Goal: Find specific page/section: Find specific page/section

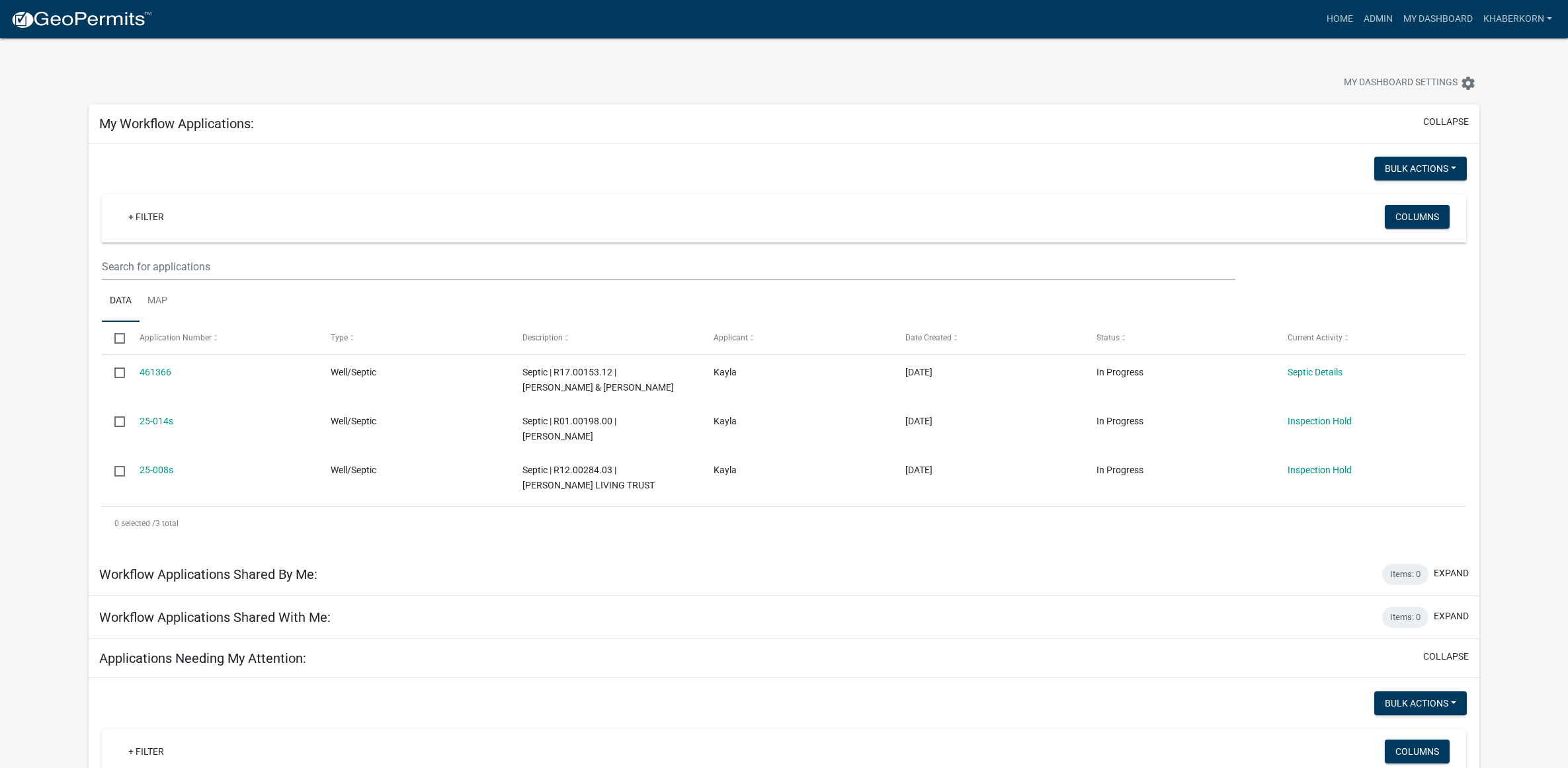
scroll to position [496, 0]
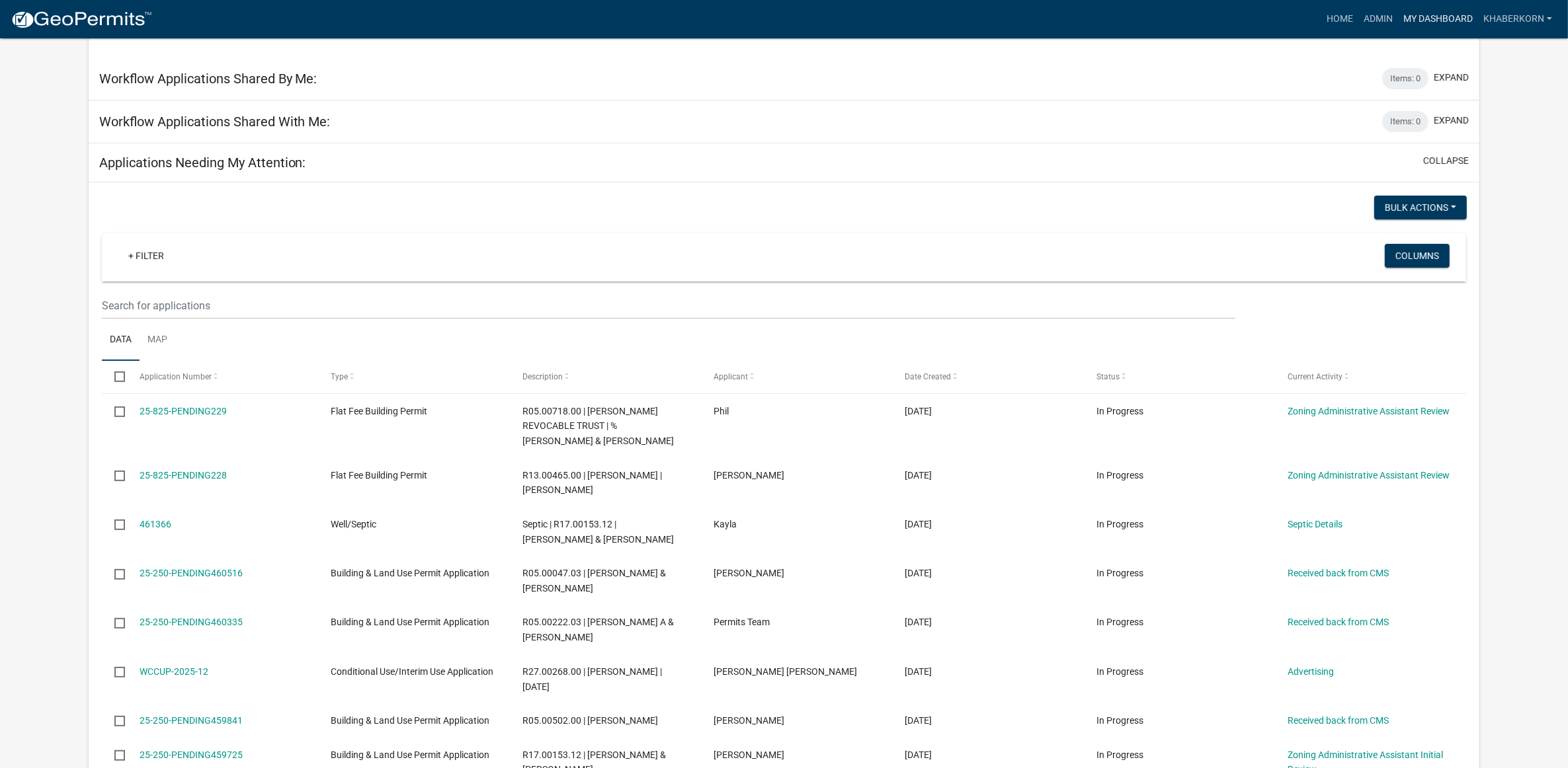
click at [1454, 20] on link "My Dashboard" at bounding box center [1438, 19] width 80 height 25
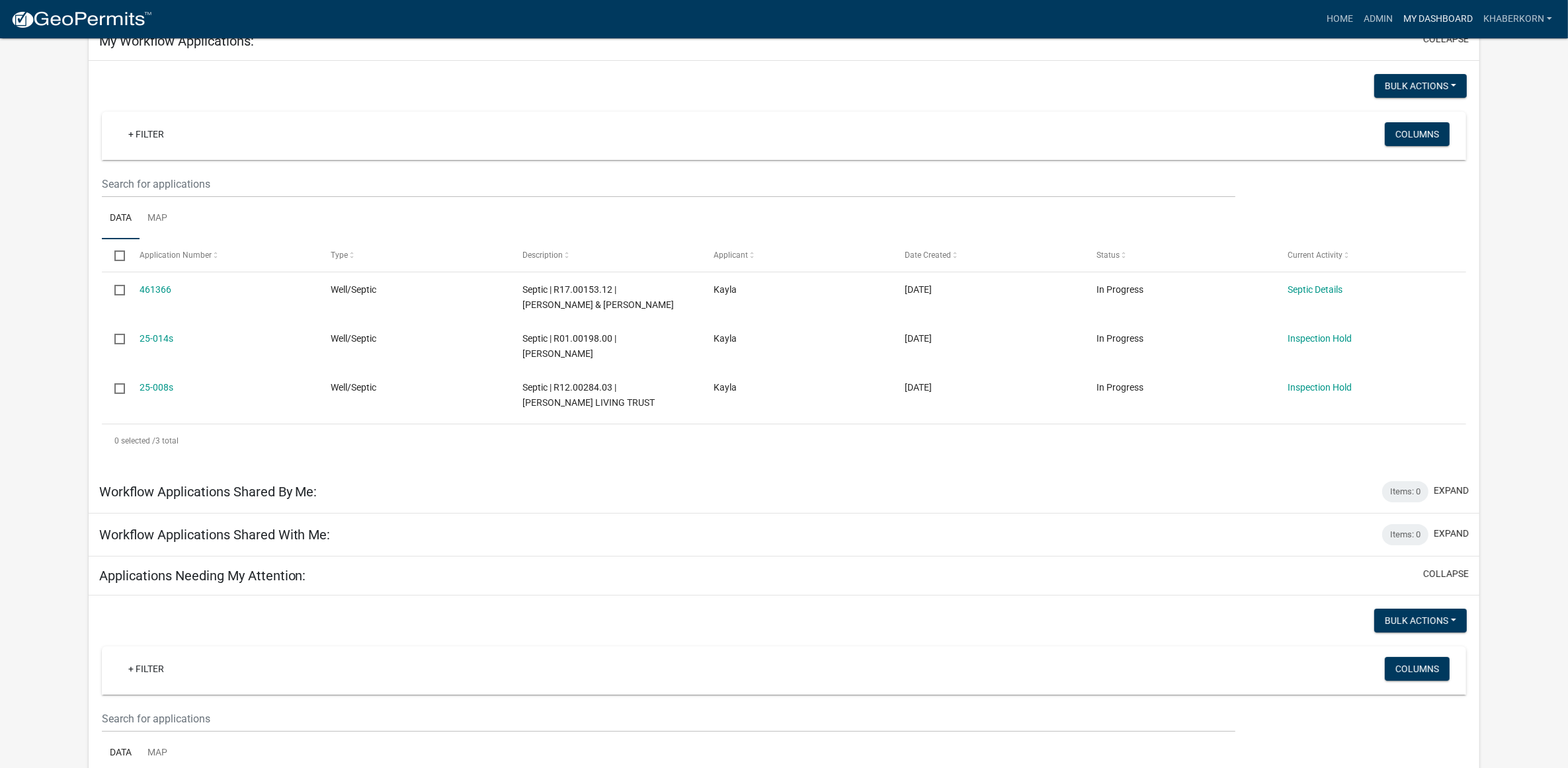
scroll to position [0, 0]
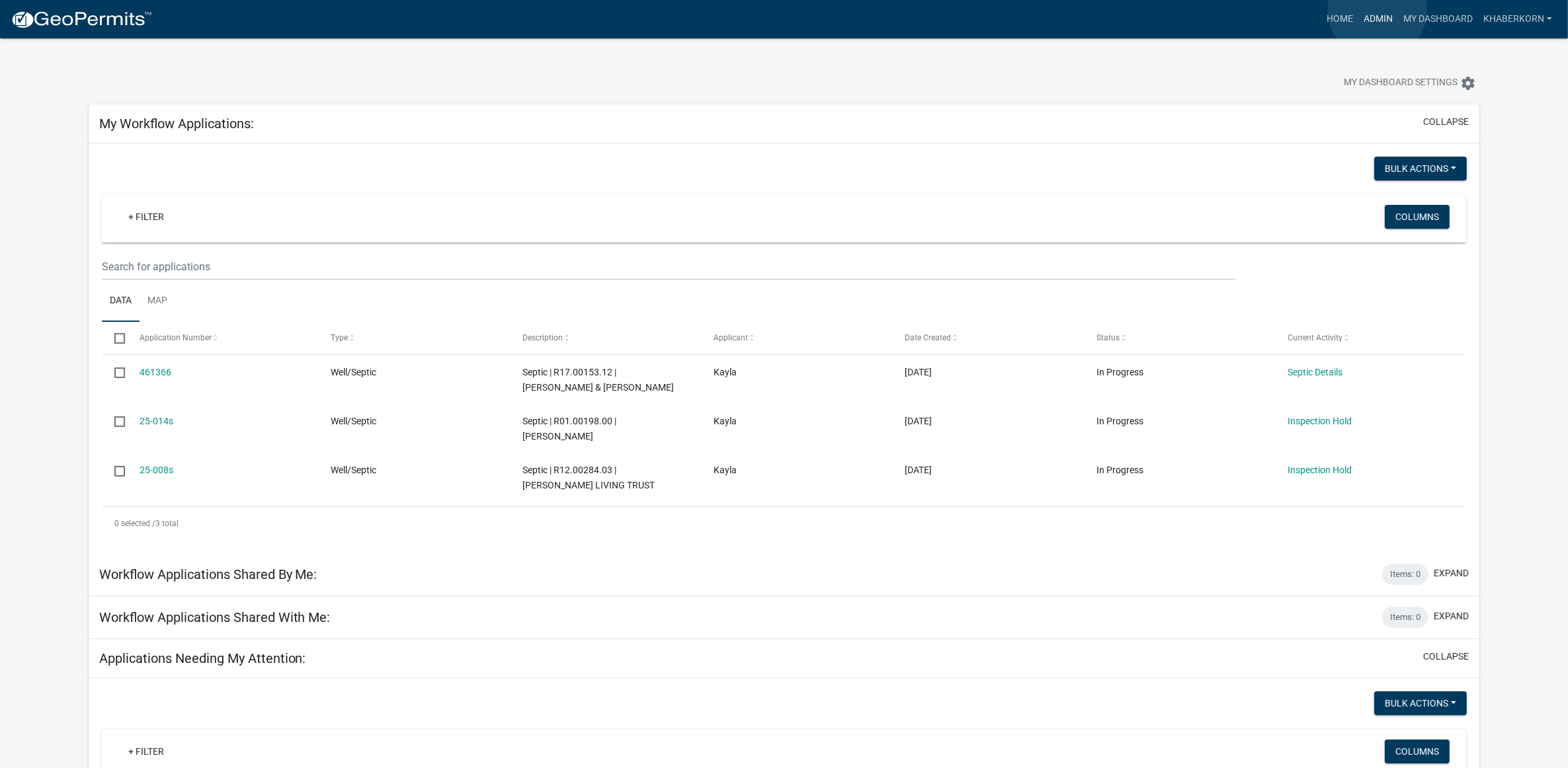
click at [1377, 10] on link "Admin" at bounding box center [1378, 19] width 40 height 25
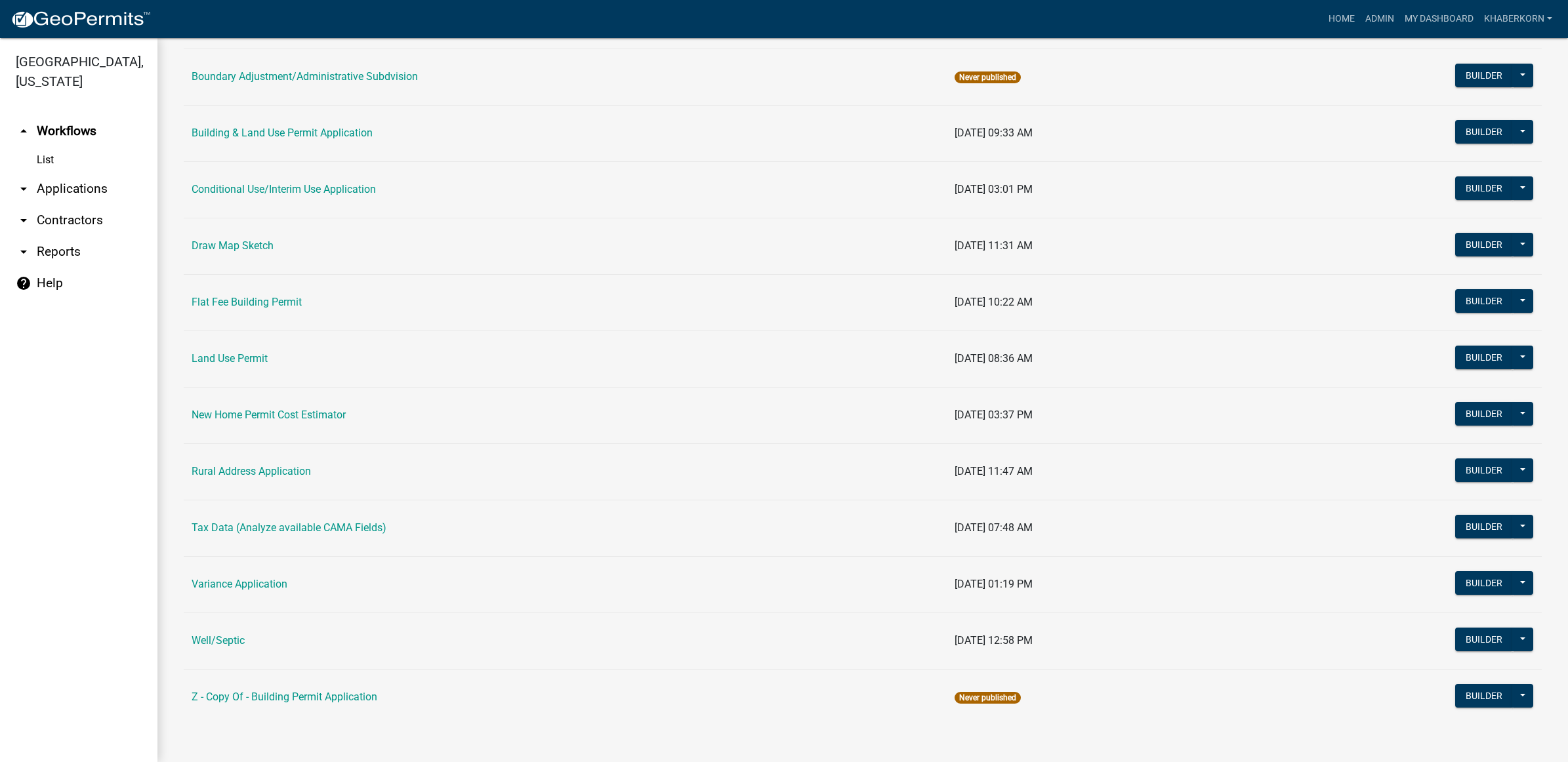
scroll to position [179, 0]
click at [235, 642] on link "Well/Septic" at bounding box center [218, 640] width 53 height 12
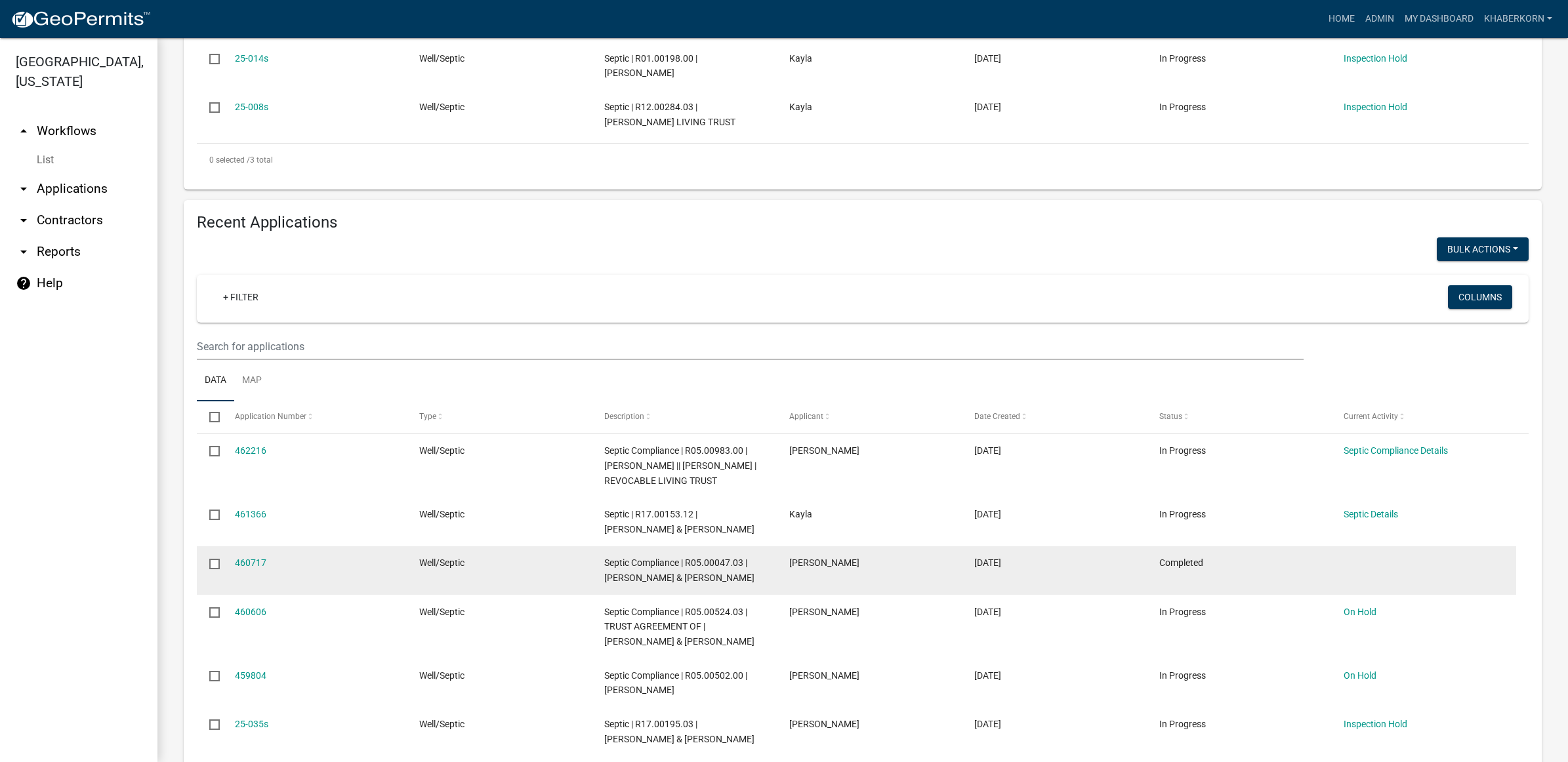
scroll to position [410, 0]
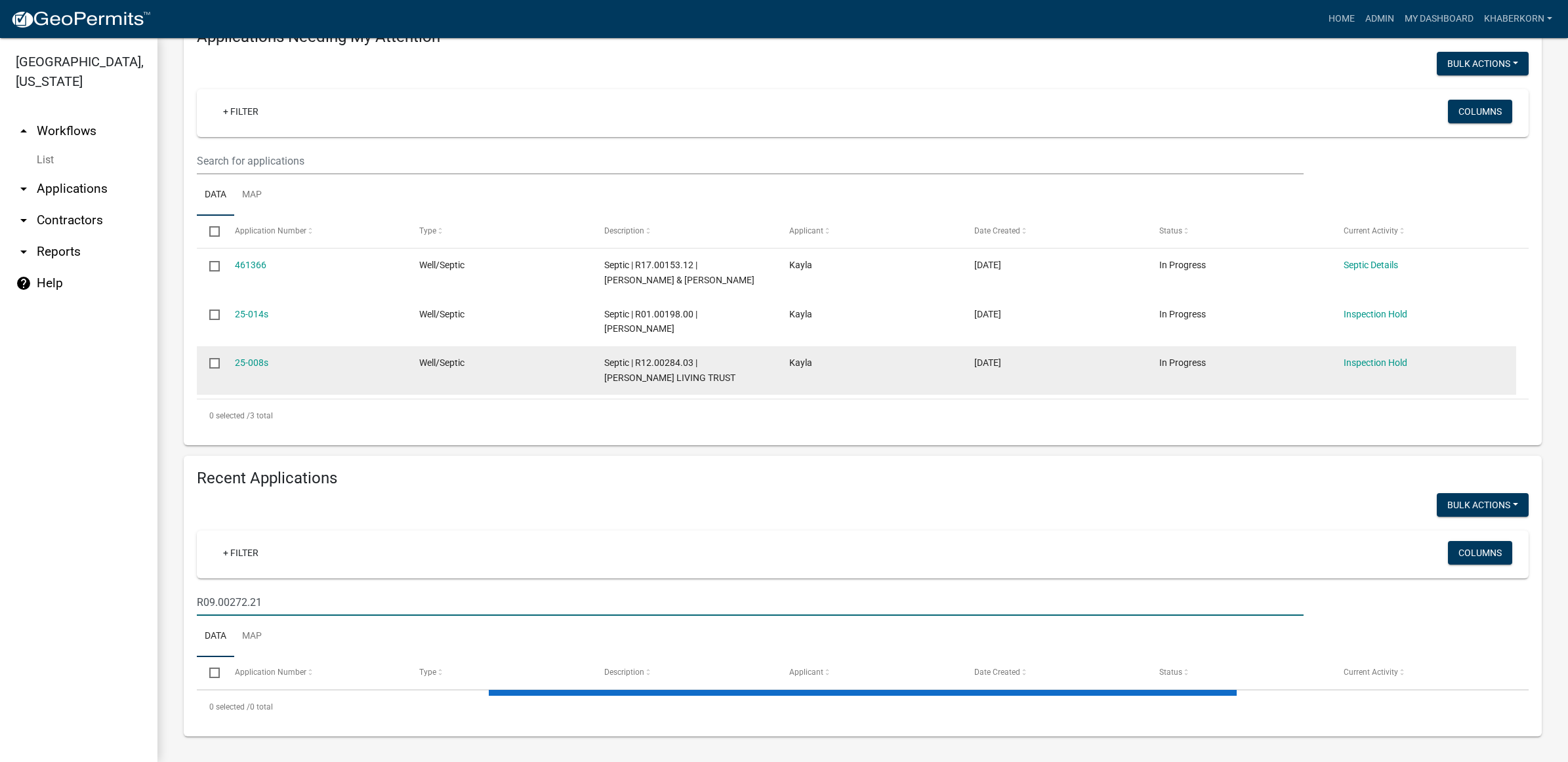
scroll to position [168, 0]
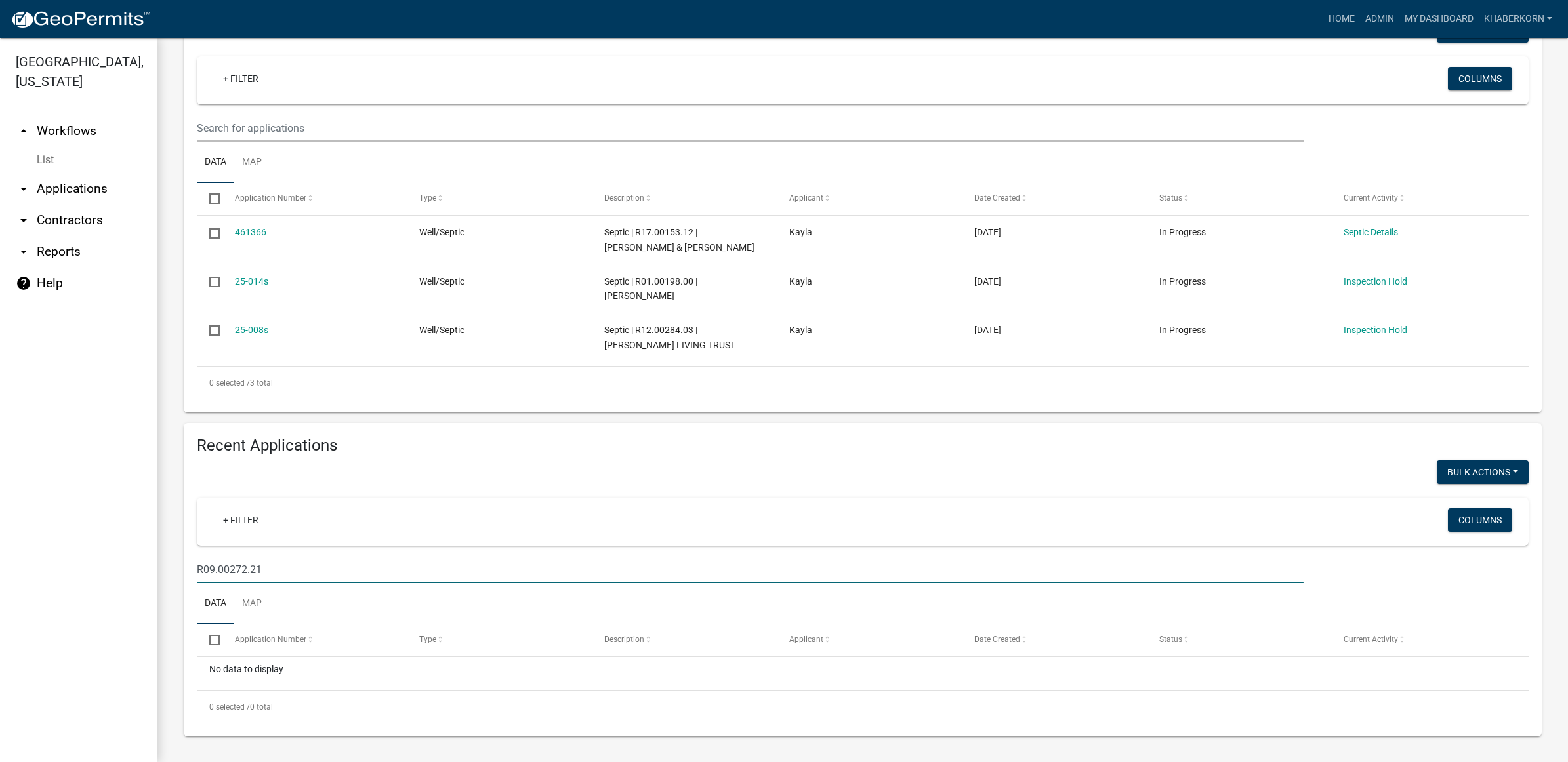
type input "R09.00272.21"
drag, startPoint x: 261, startPoint y: 566, endPoint x: 194, endPoint y: 566, distance: 67.0
click at [194, 566] on div "R09.00272.21" at bounding box center [750, 570] width 1127 height 27
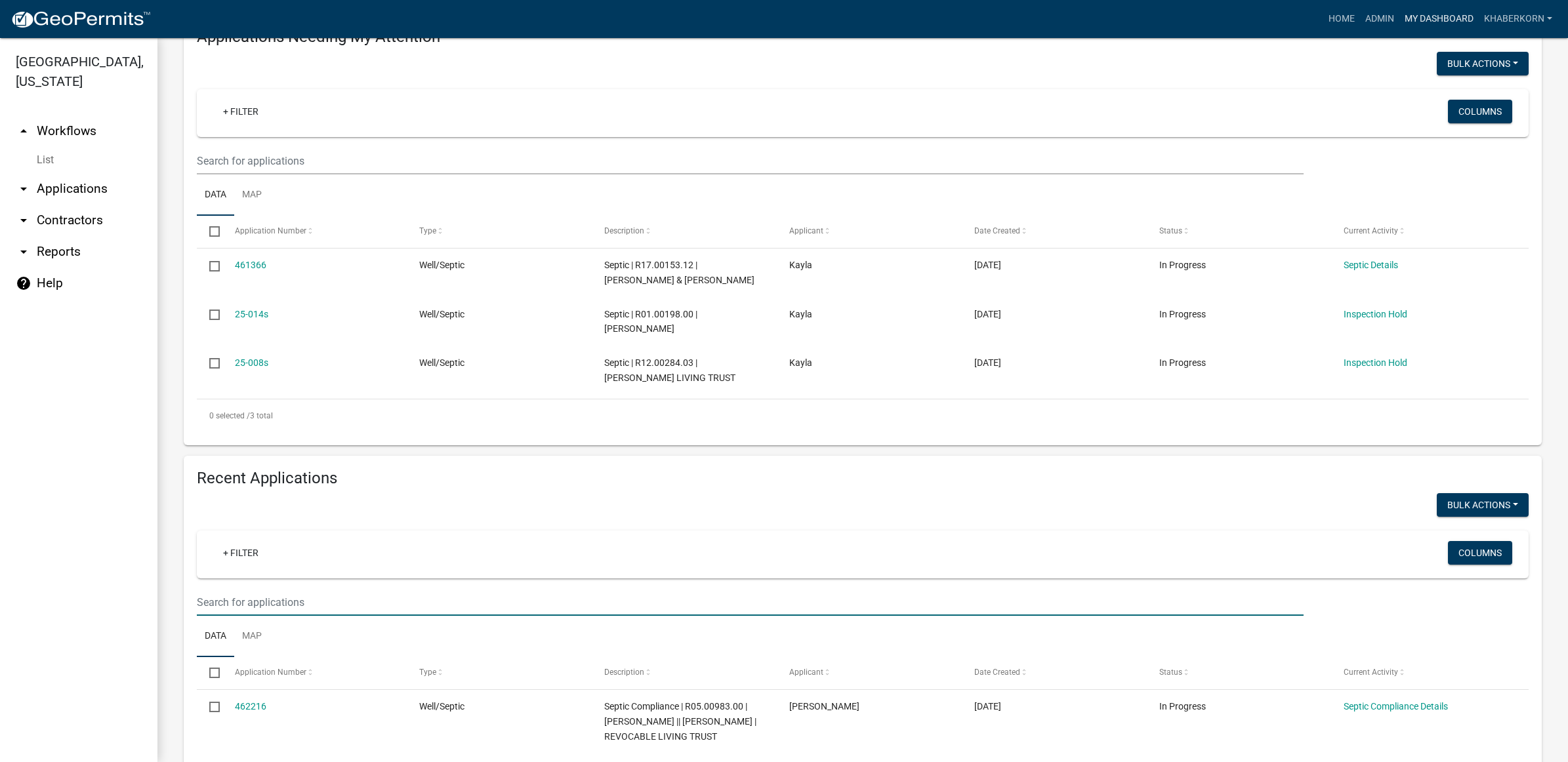
scroll to position [410, 0]
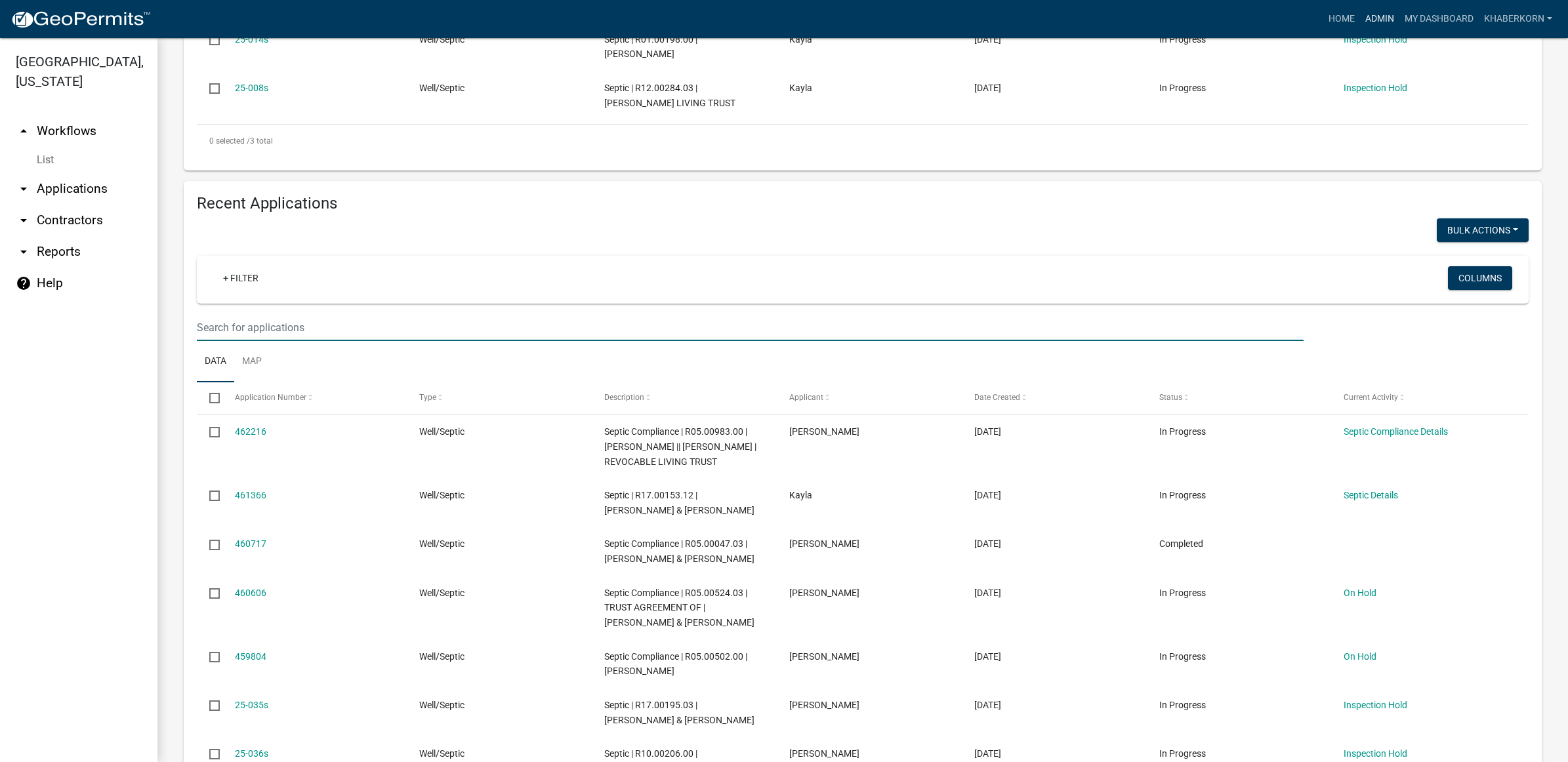
click at [1394, 14] on link "Admin" at bounding box center [1379, 19] width 39 height 25
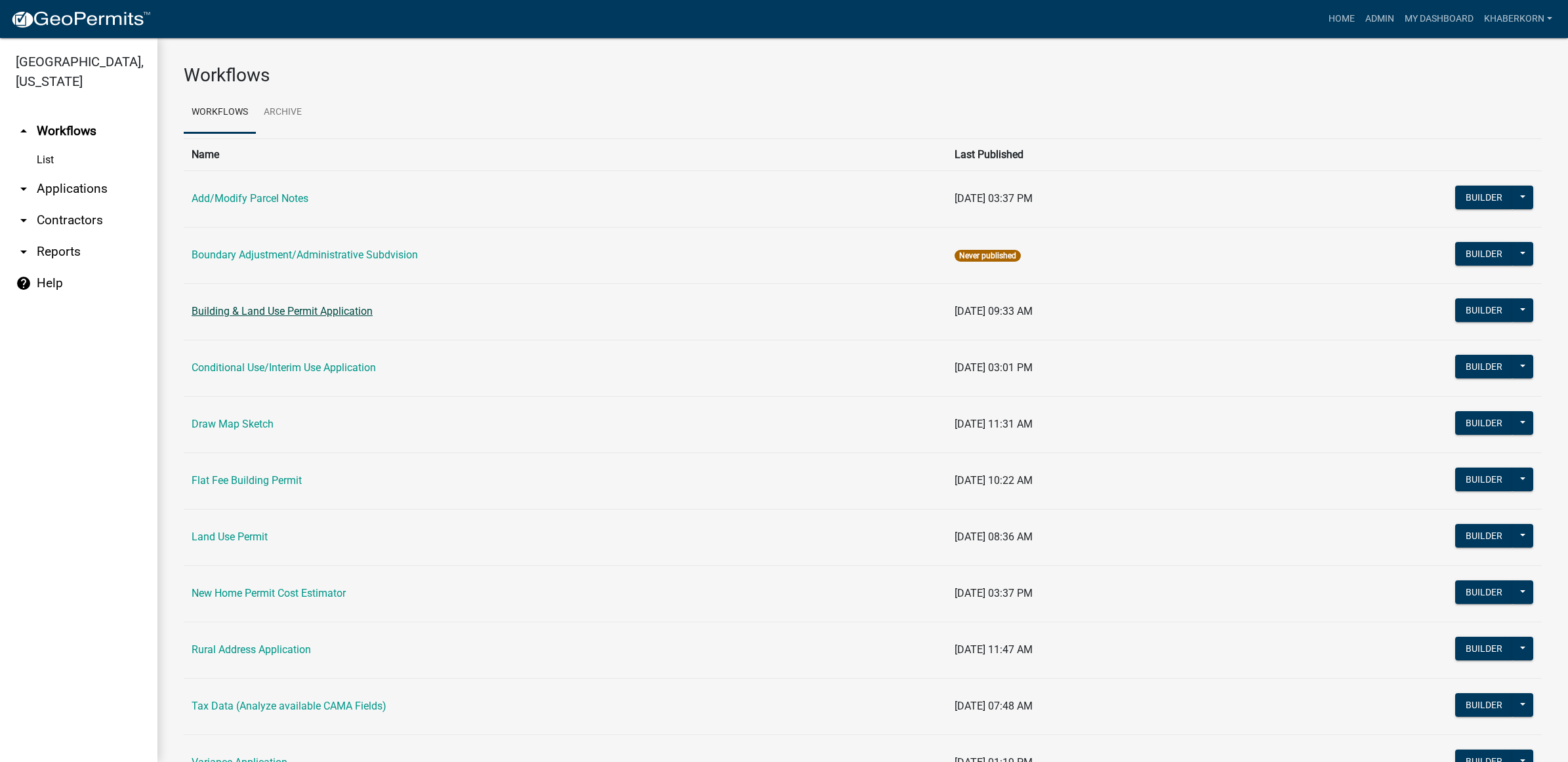
click at [336, 312] on link "Building & Land Use Permit Application" at bounding box center [282, 310] width 181 height 12
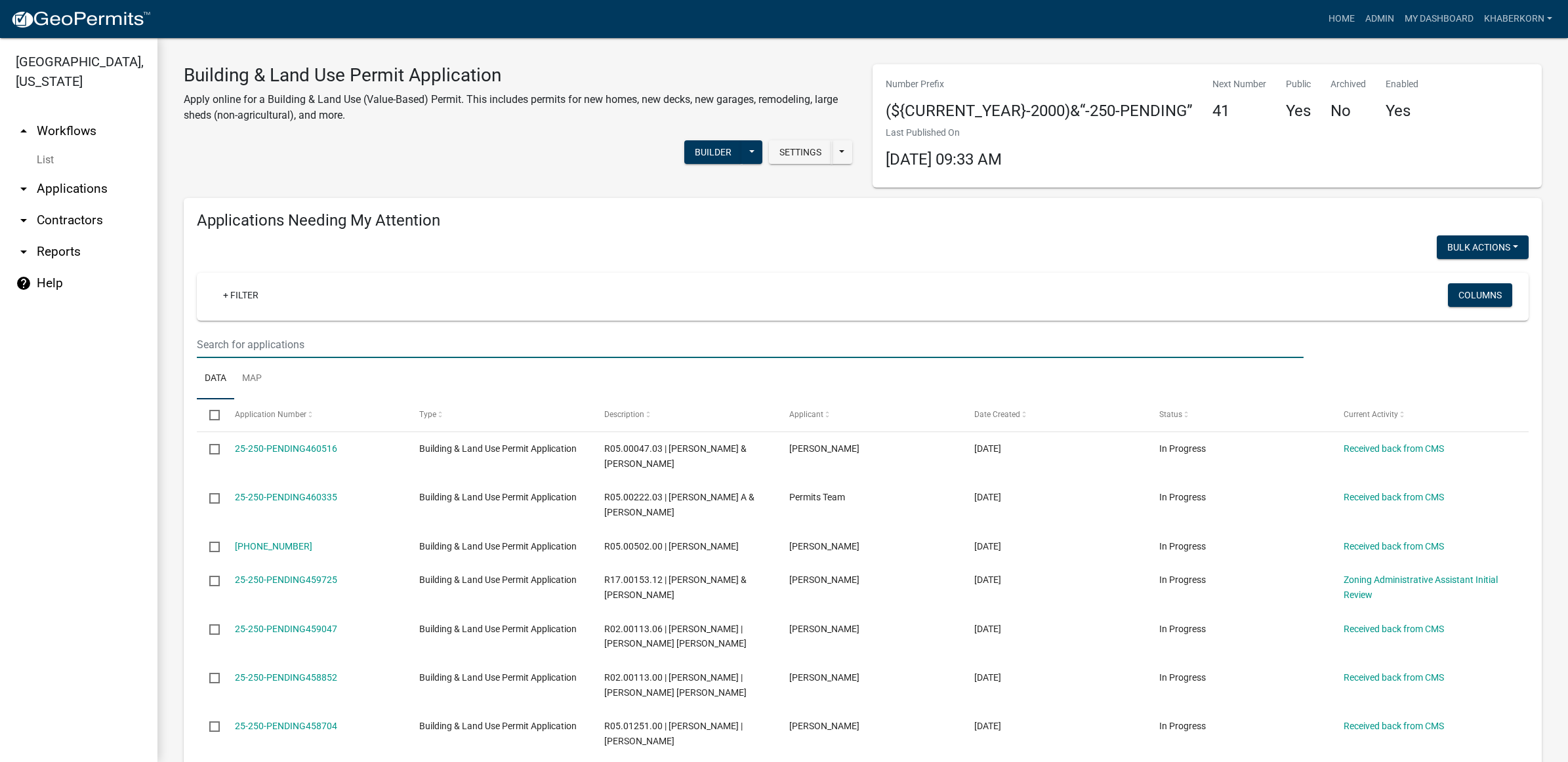
click at [252, 349] on input "text" at bounding box center [750, 345] width 1107 height 27
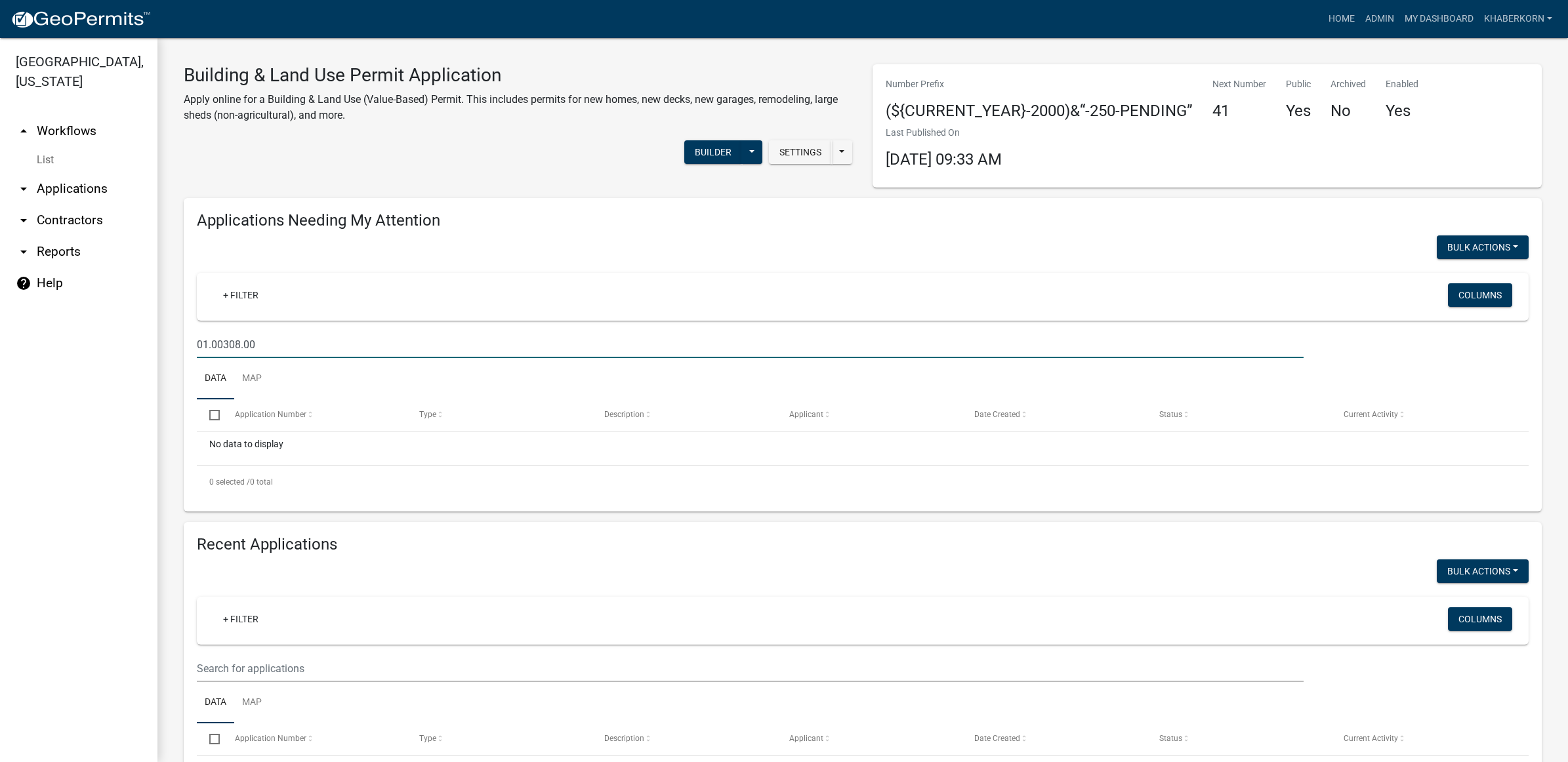
click at [194, 342] on div "01.00308.00" at bounding box center [750, 345] width 1127 height 27
click at [197, 342] on input "01.00308.00" at bounding box center [750, 345] width 1107 height 27
type input "R01.00308.00"
drag, startPoint x: 274, startPoint y: 345, endPoint x: 196, endPoint y: 344, distance: 78.0
click at [196, 344] on div "R01.00308.00" at bounding box center [750, 345] width 1127 height 27
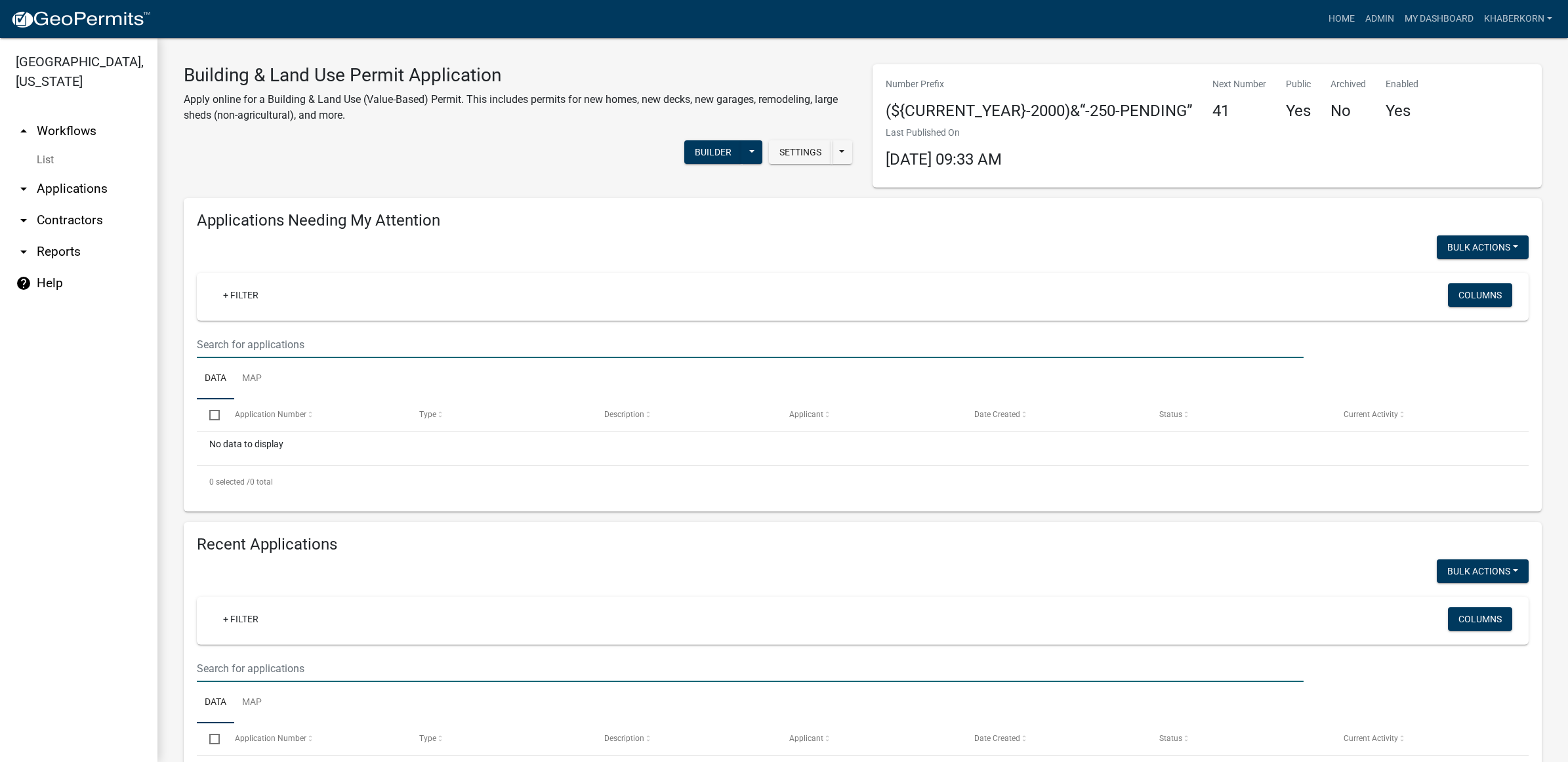
click at [214, 665] on input "text" at bounding box center [750, 669] width 1107 height 27
paste input "R01.00308.00"
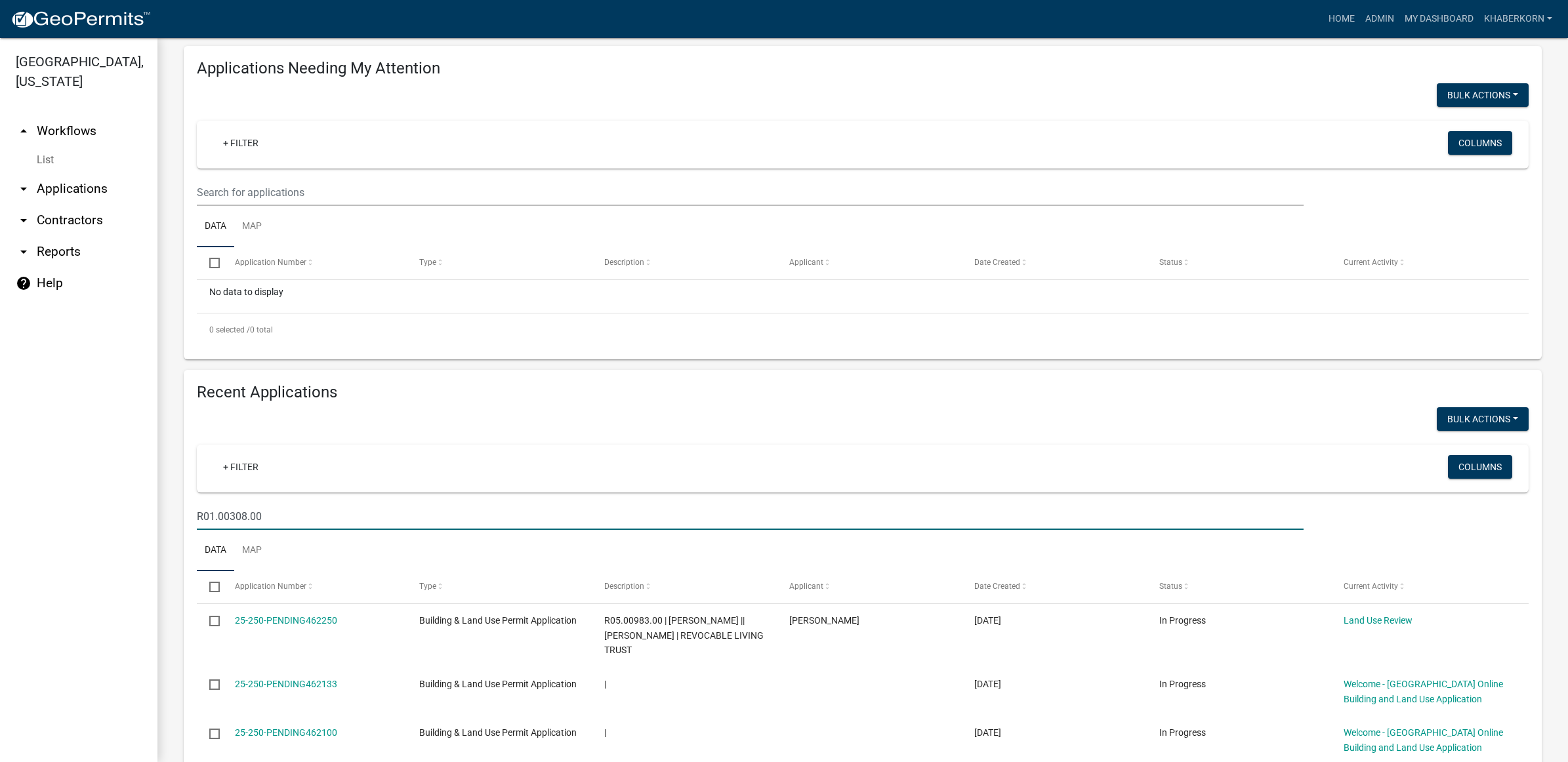
scroll to position [164, 0]
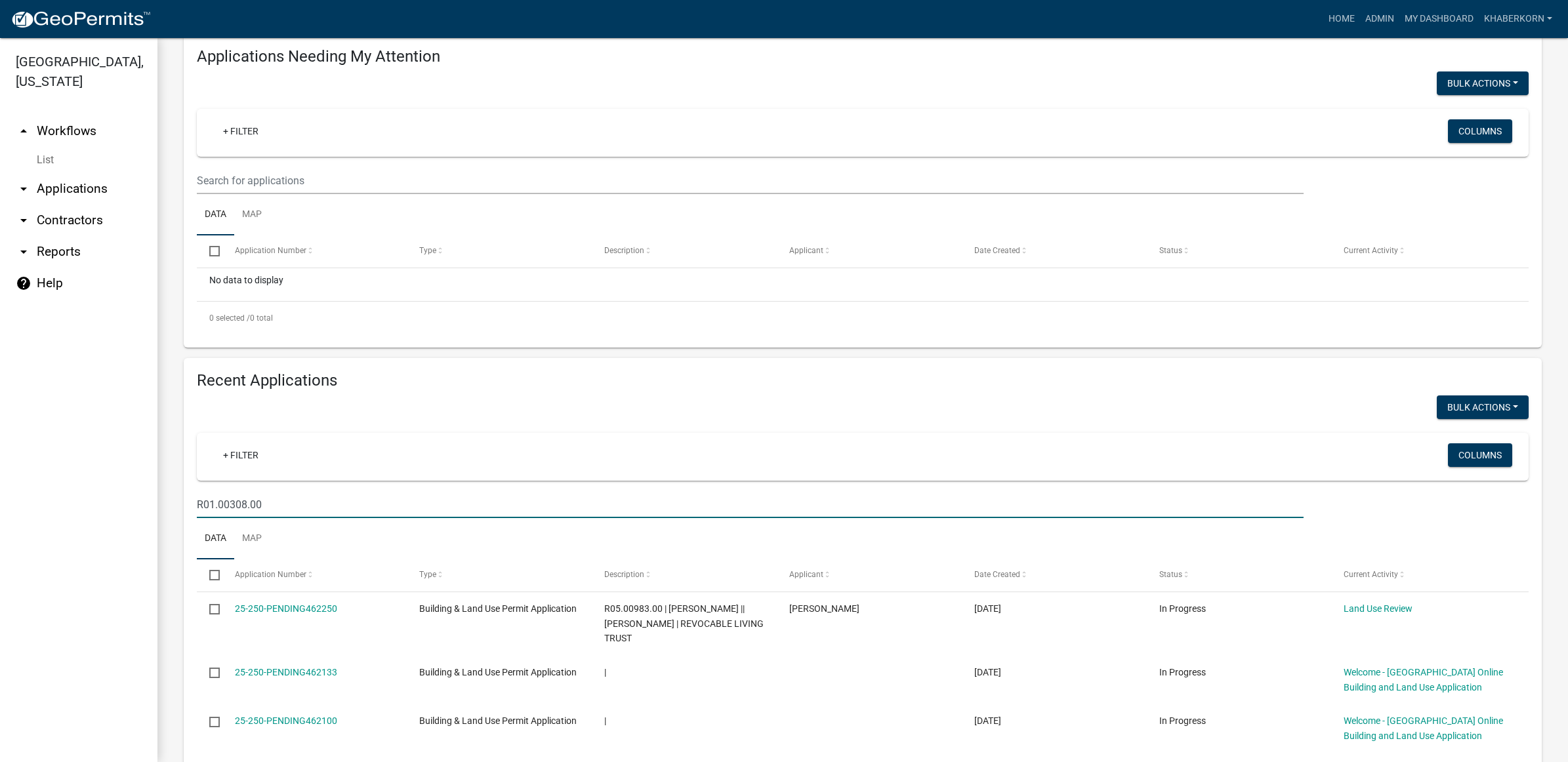
type input "R01.00308.00"
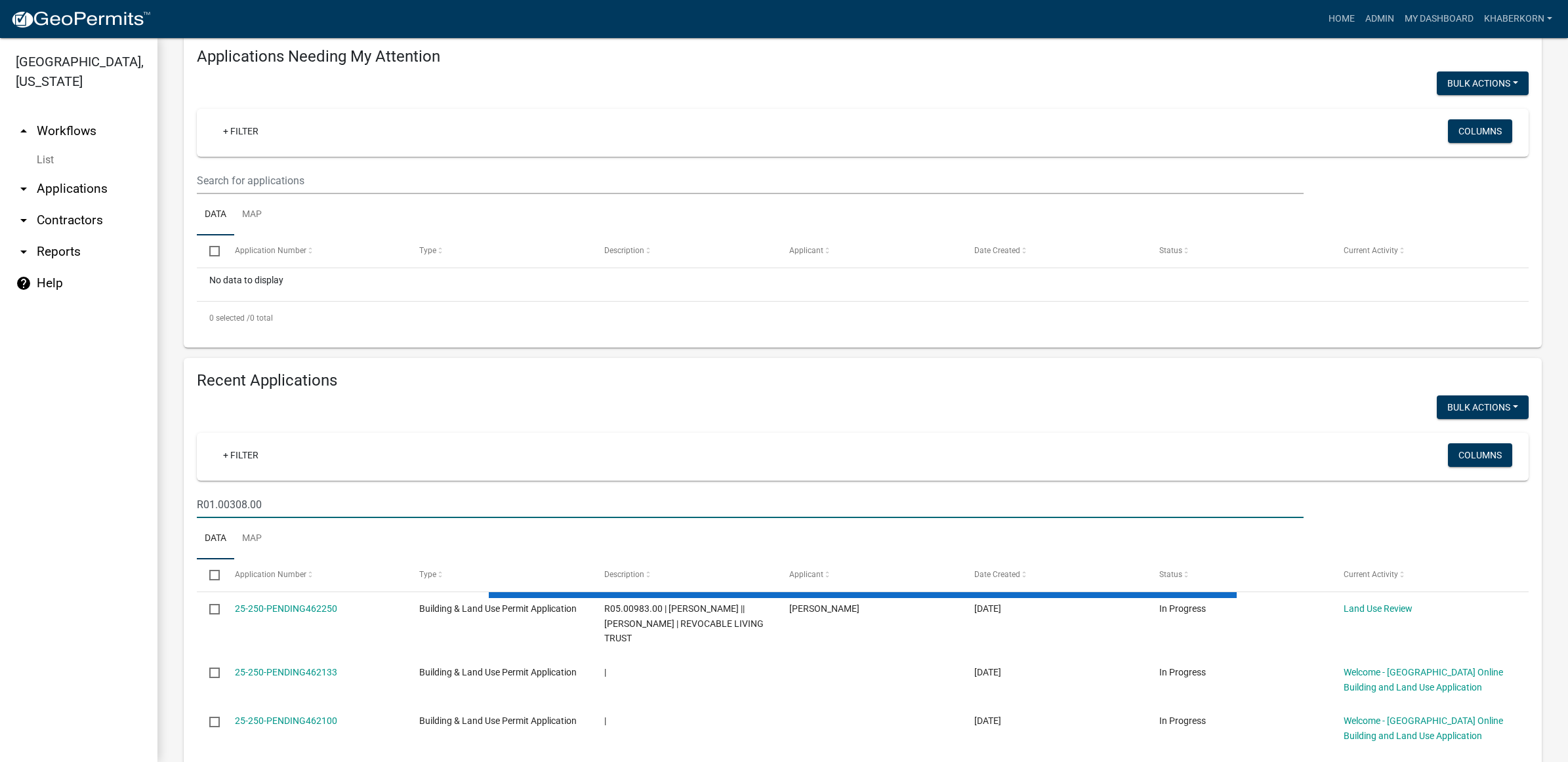
scroll to position [99, 0]
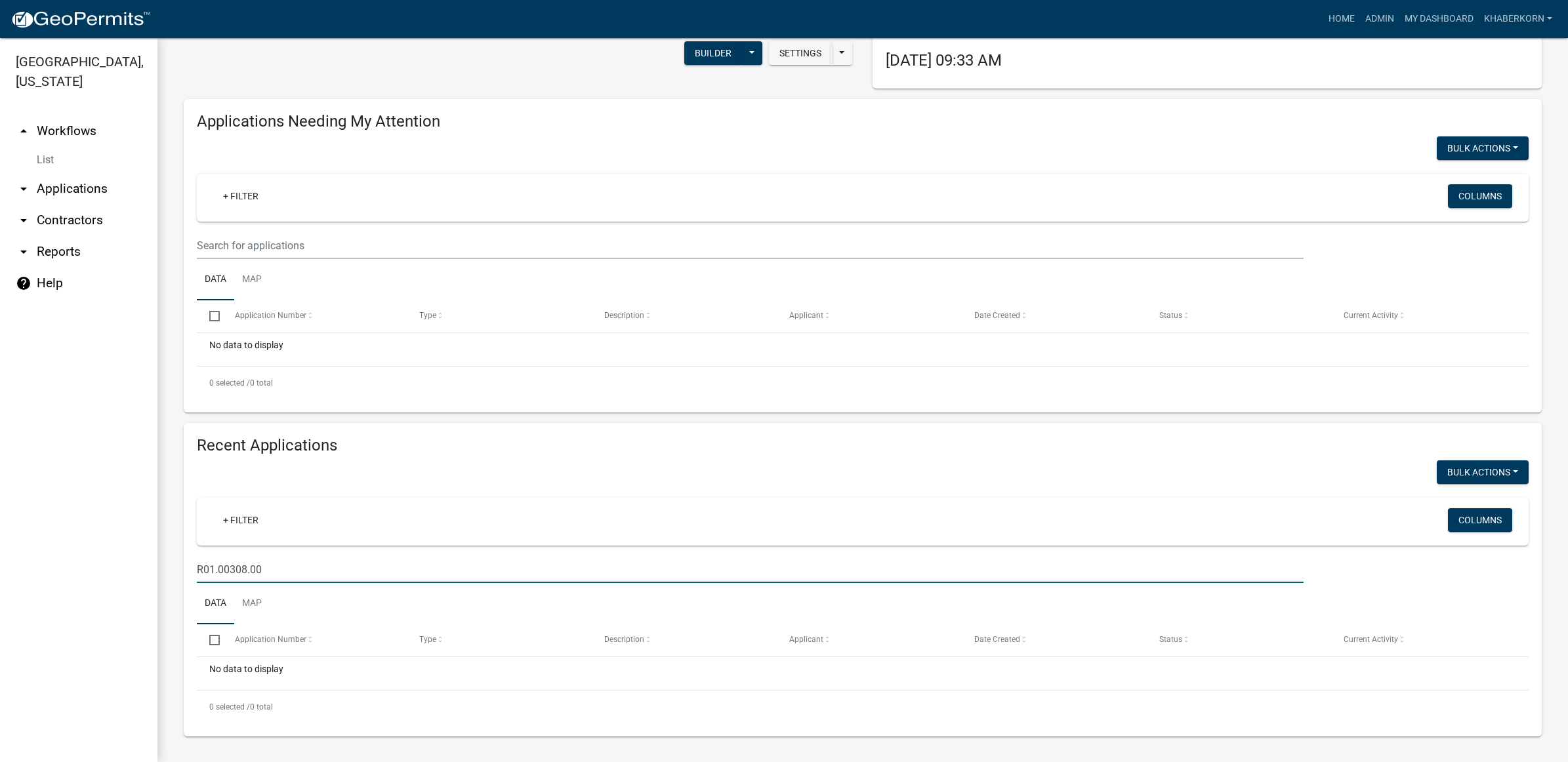
drag, startPoint x: 282, startPoint y: 567, endPoint x: 185, endPoint y: 564, distance: 97.0
click at [185, 564] on div "Recent Applications Bulk Actions Void + Filter Columns R01.00308.00 Data Map Se…" at bounding box center [863, 579] width 1359 height 313
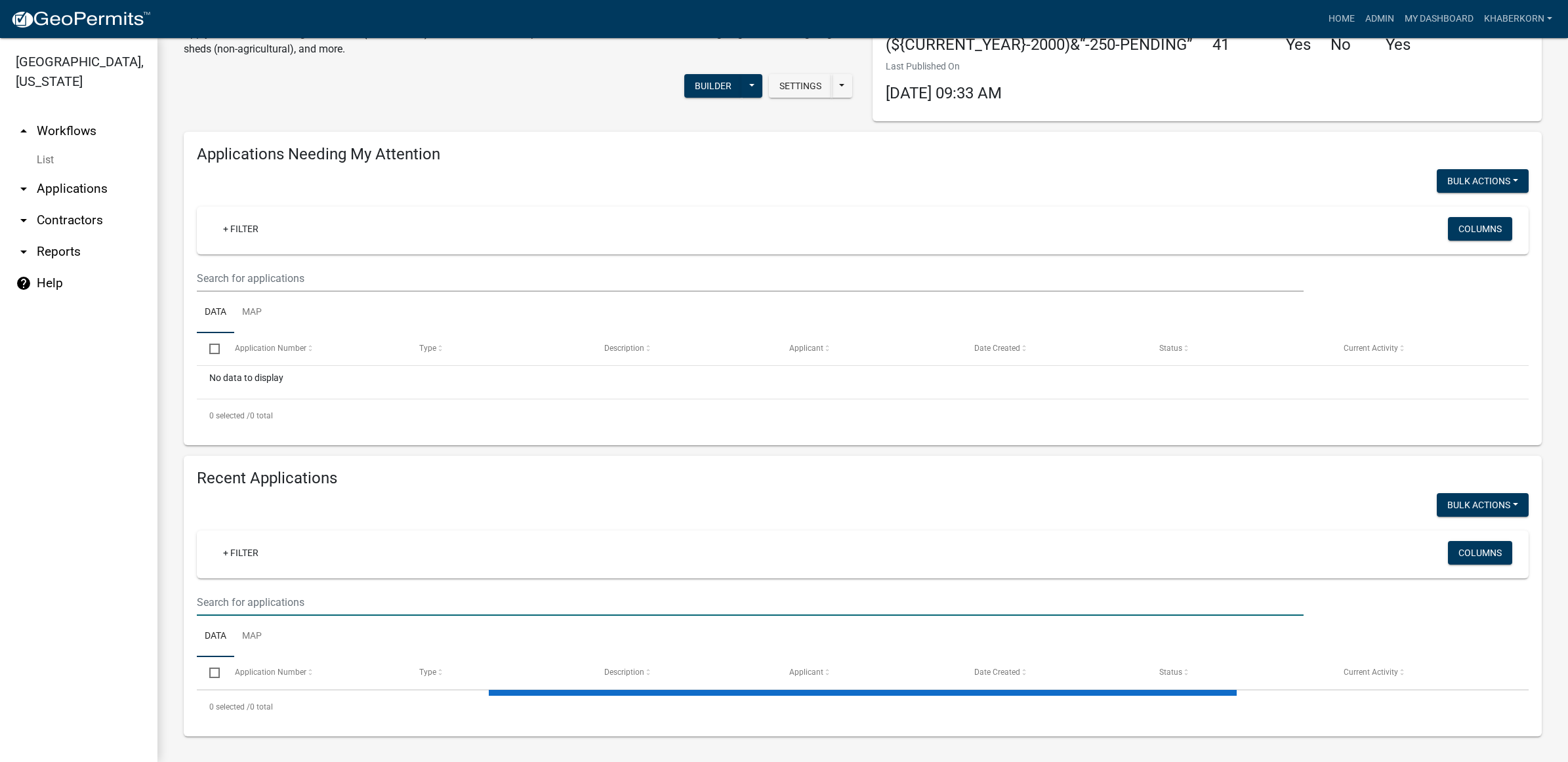
scroll to position [164, 0]
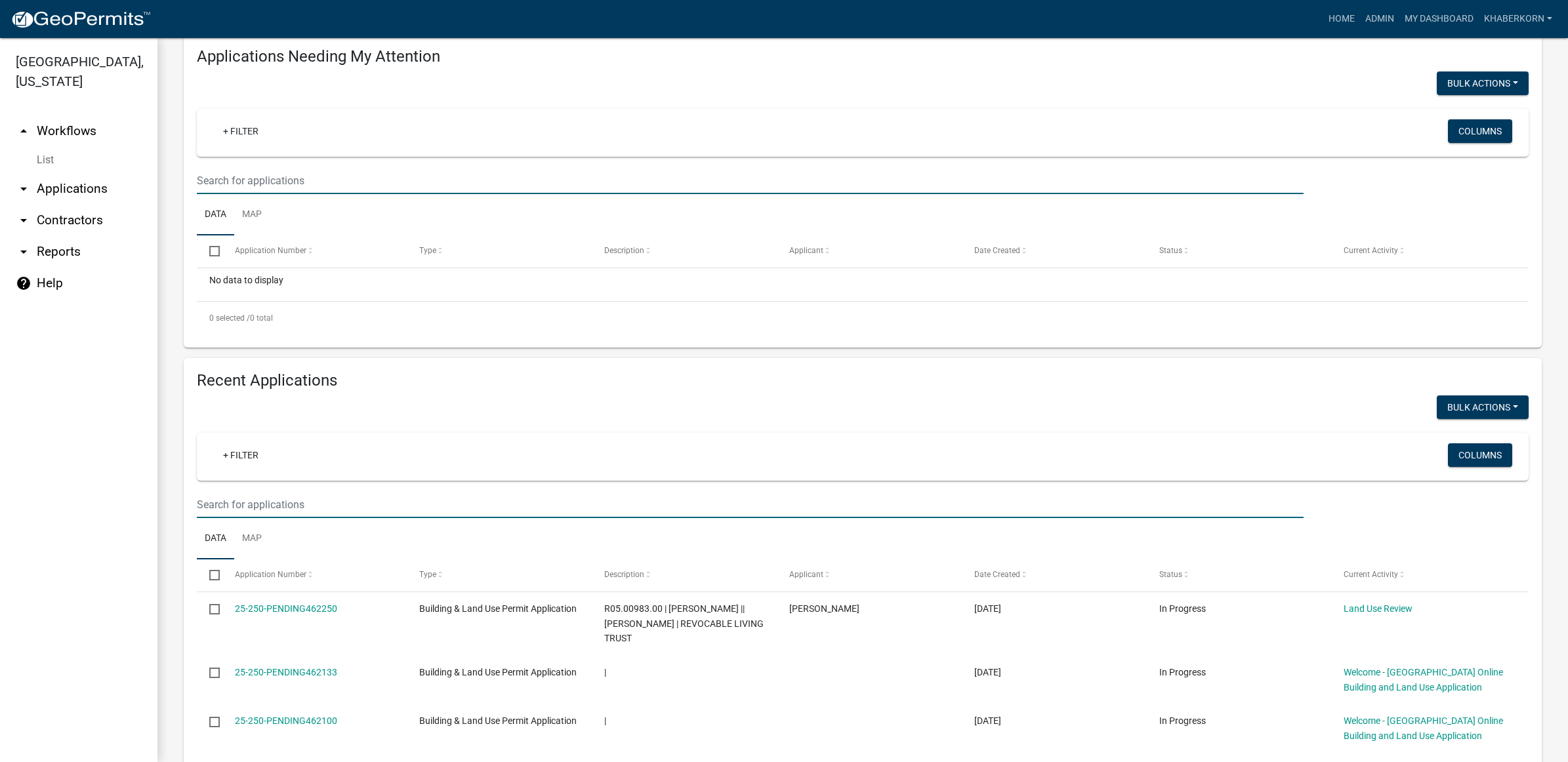
click at [236, 179] on input "text" at bounding box center [750, 181] width 1107 height 27
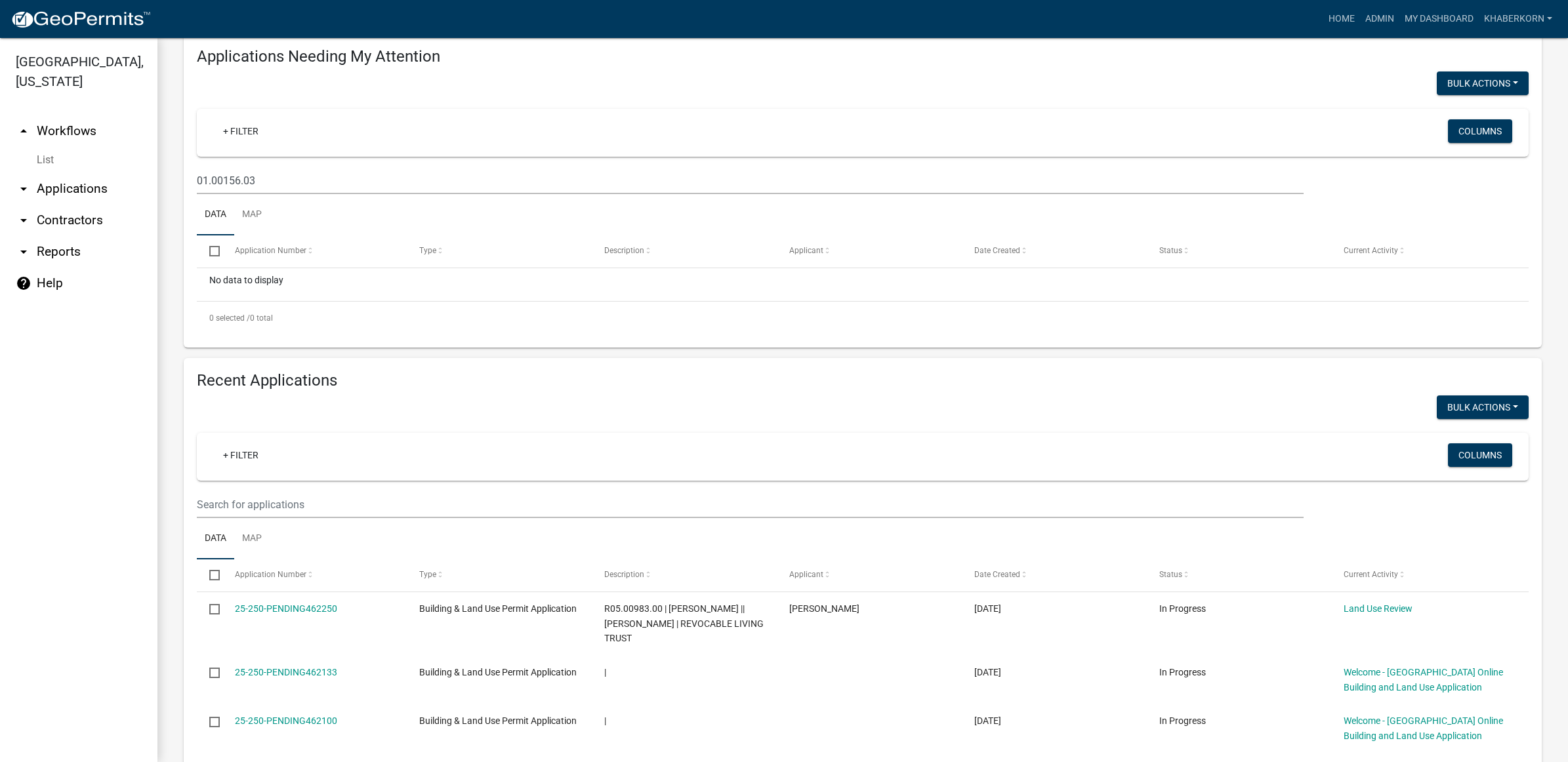
click at [195, 182] on div "01.00156.03" at bounding box center [750, 181] width 1127 height 27
click at [197, 182] on input "01.00156.03" at bounding box center [750, 181] width 1107 height 27
type input "R01.00156.03"
drag, startPoint x: 291, startPoint y: 181, endPoint x: 197, endPoint y: 186, distance: 94.1
click at [197, 186] on input "R01.00156.03" at bounding box center [750, 181] width 1107 height 27
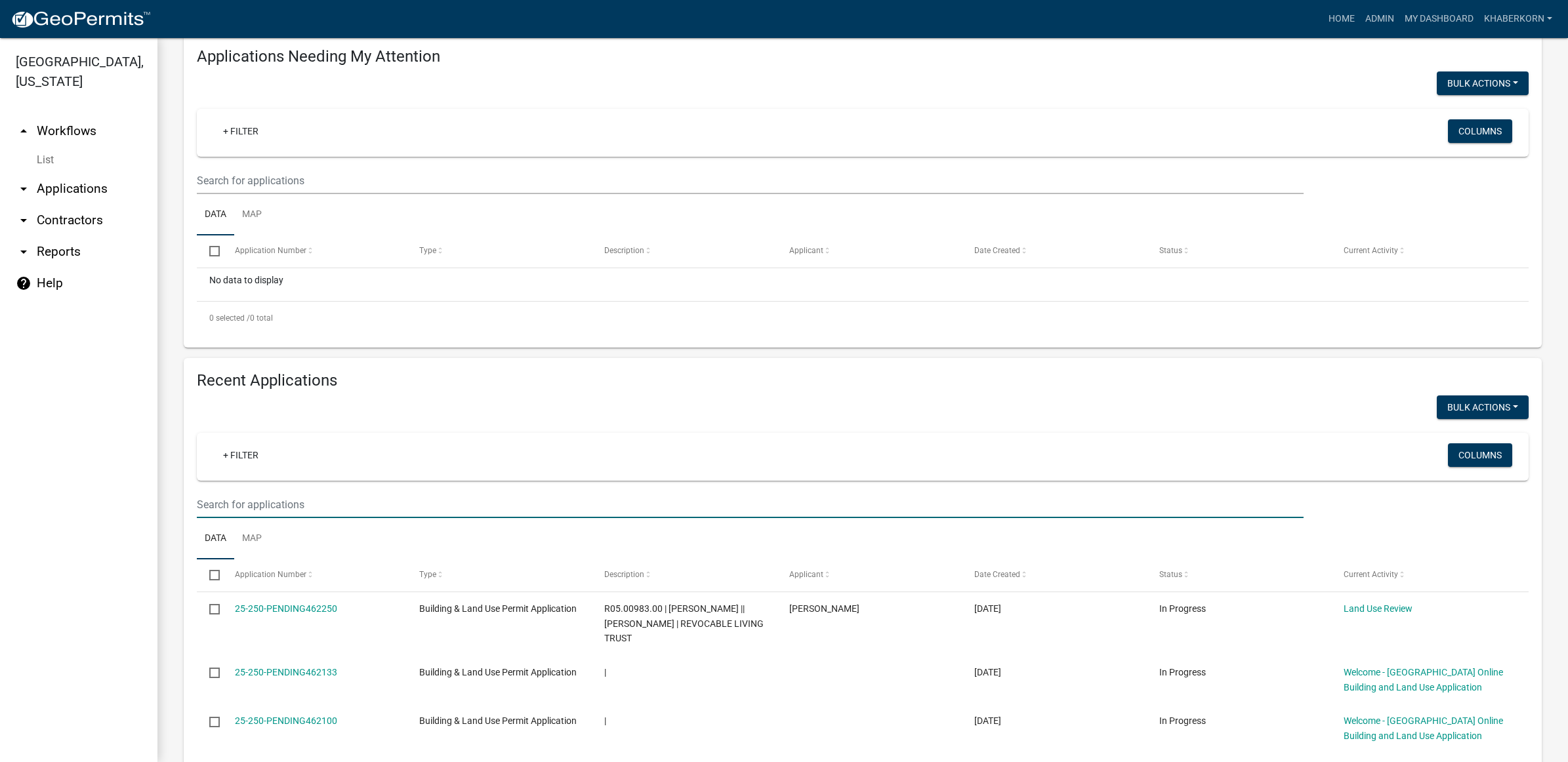
click at [224, 494] on input "text" at bounding box center [750, 505] width 1107 height 27
paste input "R01.00156.03"
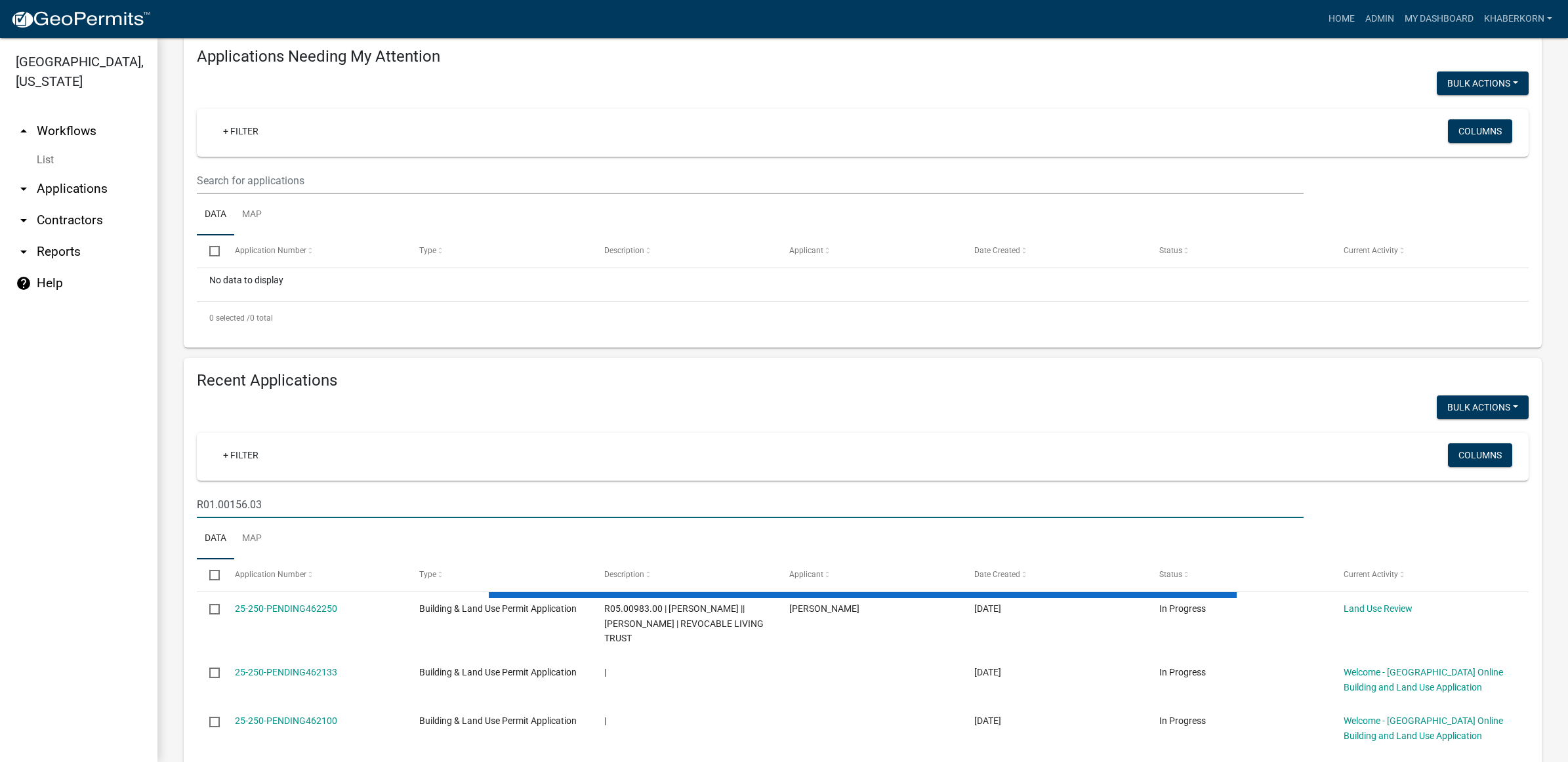
scroll to position [99, 0]
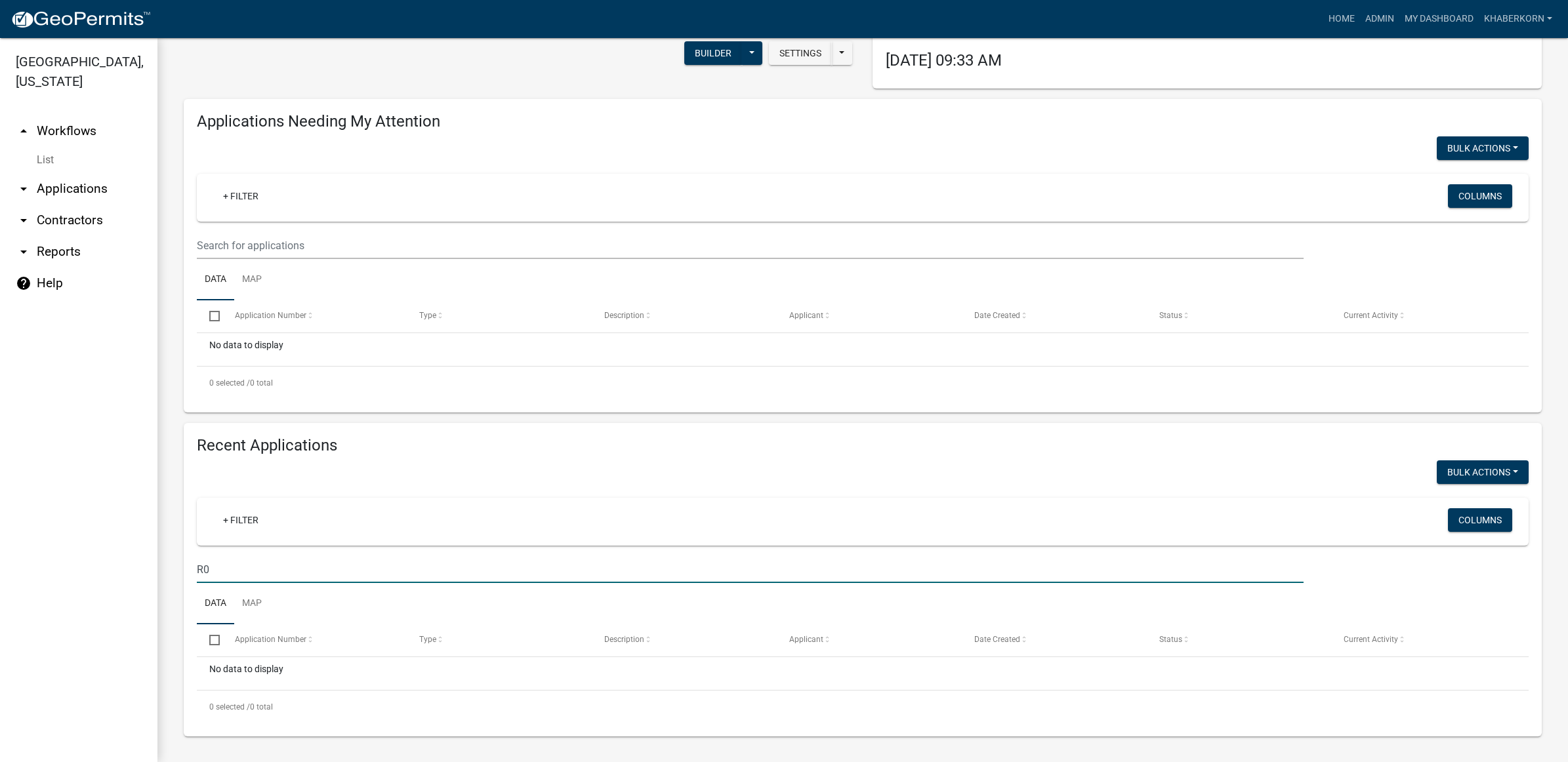
type input "R"
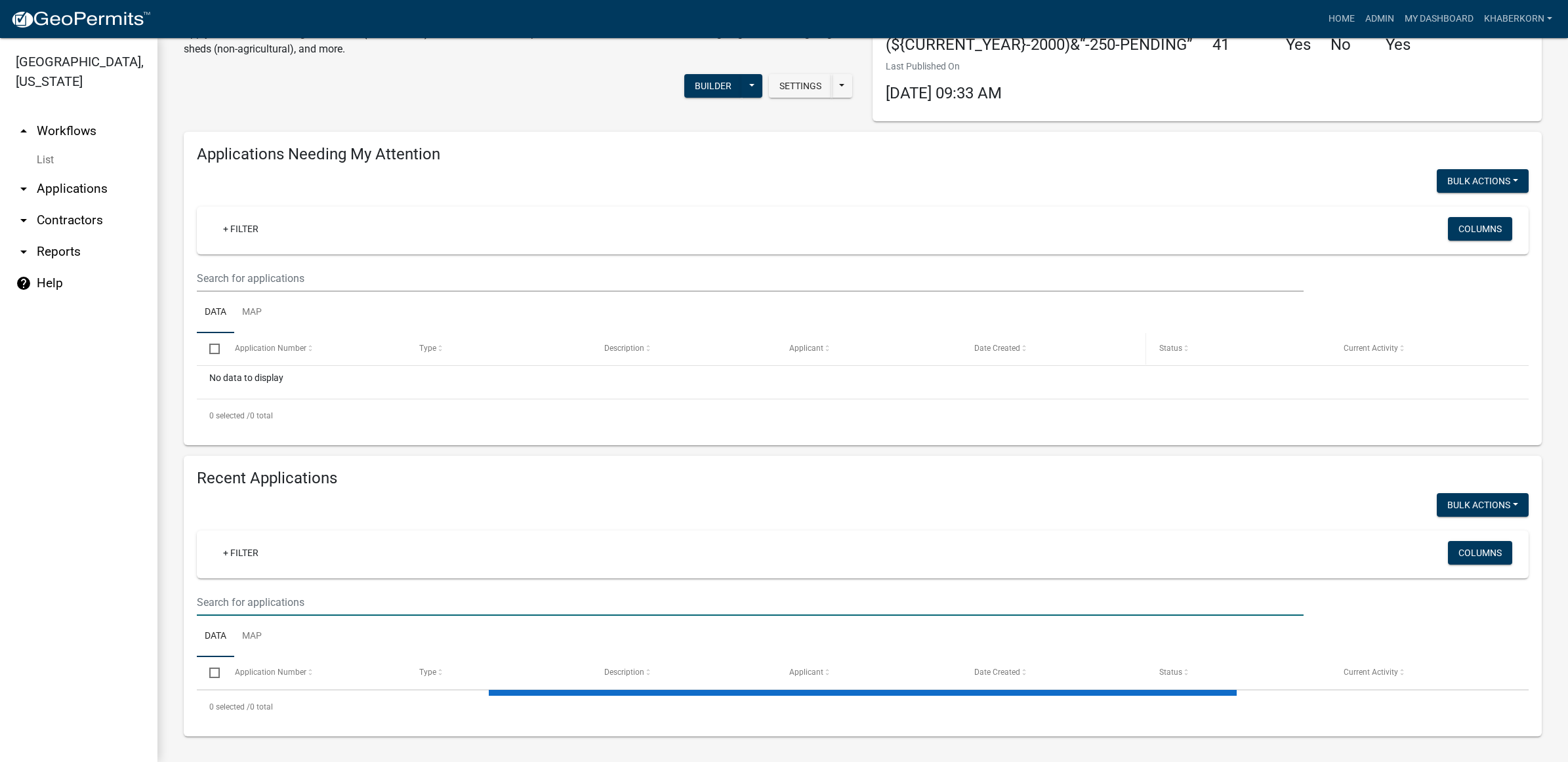
scroll to position [164, 0]
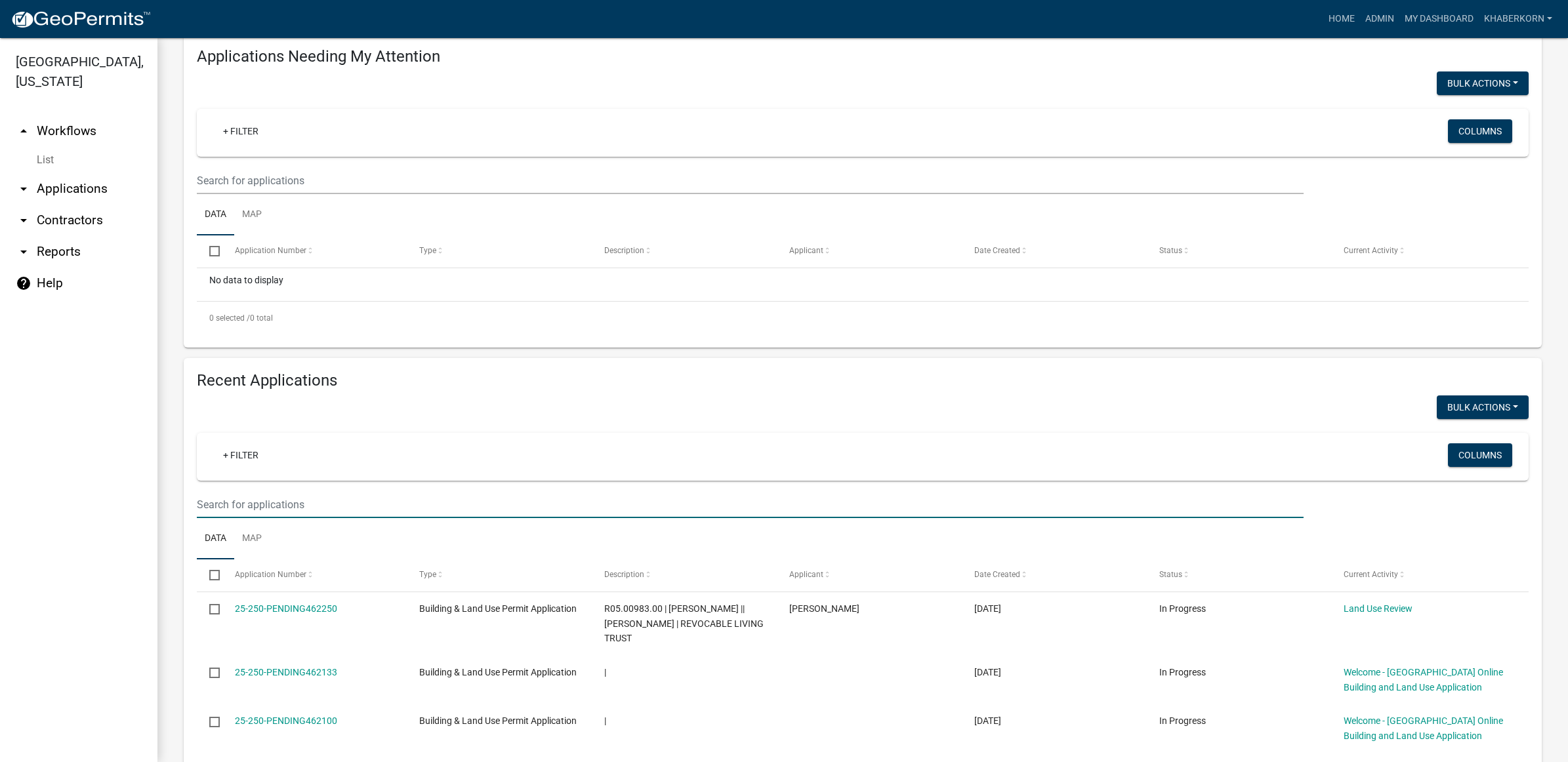
click at [67, 191] on link "arrow_drop_down Applications" at bounding box center [79, 189] width 158 height 32
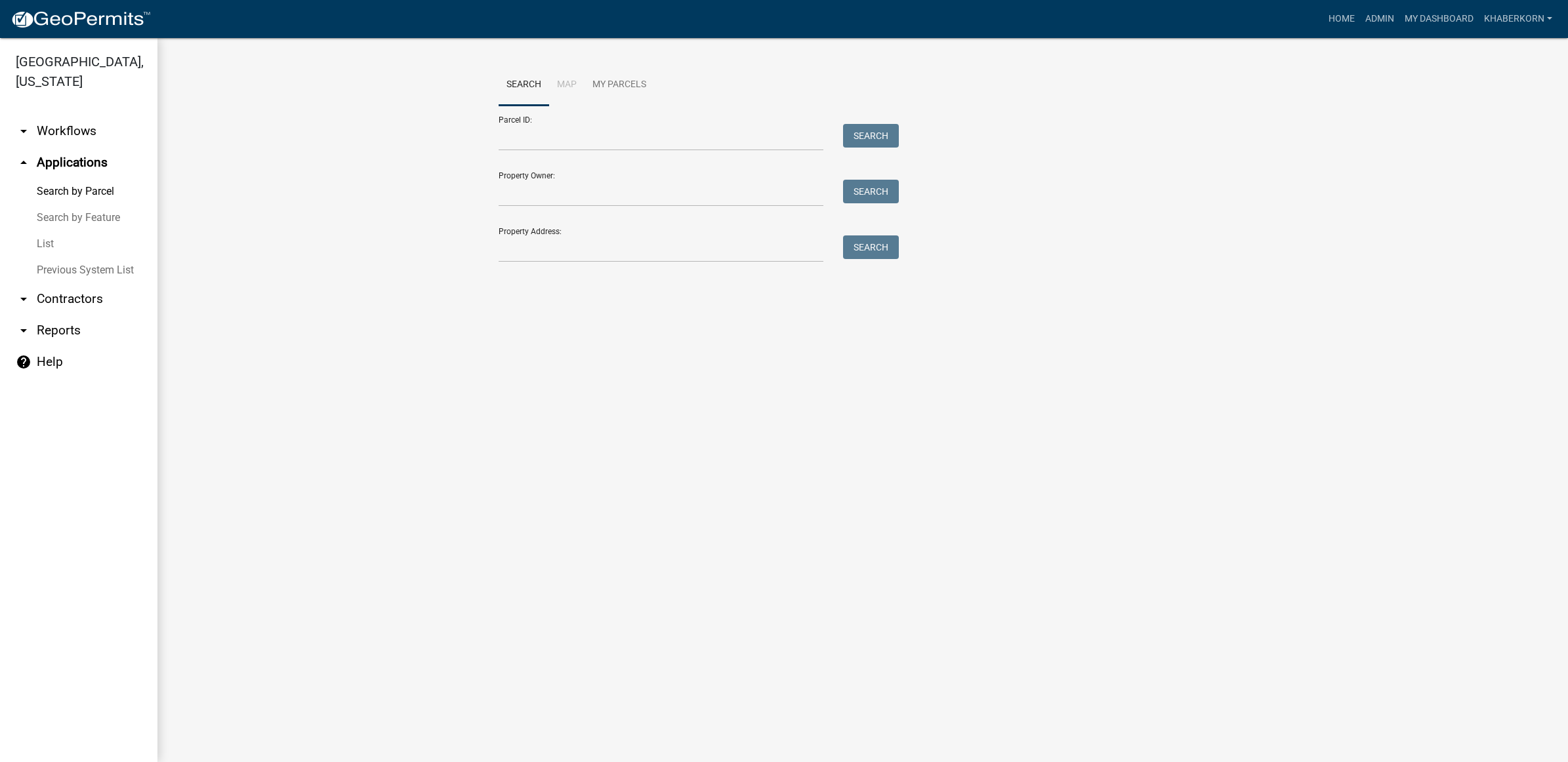
click at [67, 191] on link "Search by Parcel" at bounding box center [79, 191] width 158 height 27
click at [559, 141] on input "Parcel ID:" at bounding box center [661, 138] width 325 height 27
click at [879, 133] on button "Search" at bounding box center [871, 135] width 56 height 24
drag, startPoint x: 570, startPoint y: 141, endPoint x: 473, endPoint y: 144, distance: 97.0
click at [473, 144] on wm-workflow-application-search-view "Search Map My Parcels Parcel ID: 01.00156.03 Search Property Owner: Search Prop…" at bounding box center [863, 190] width 1359 height 252
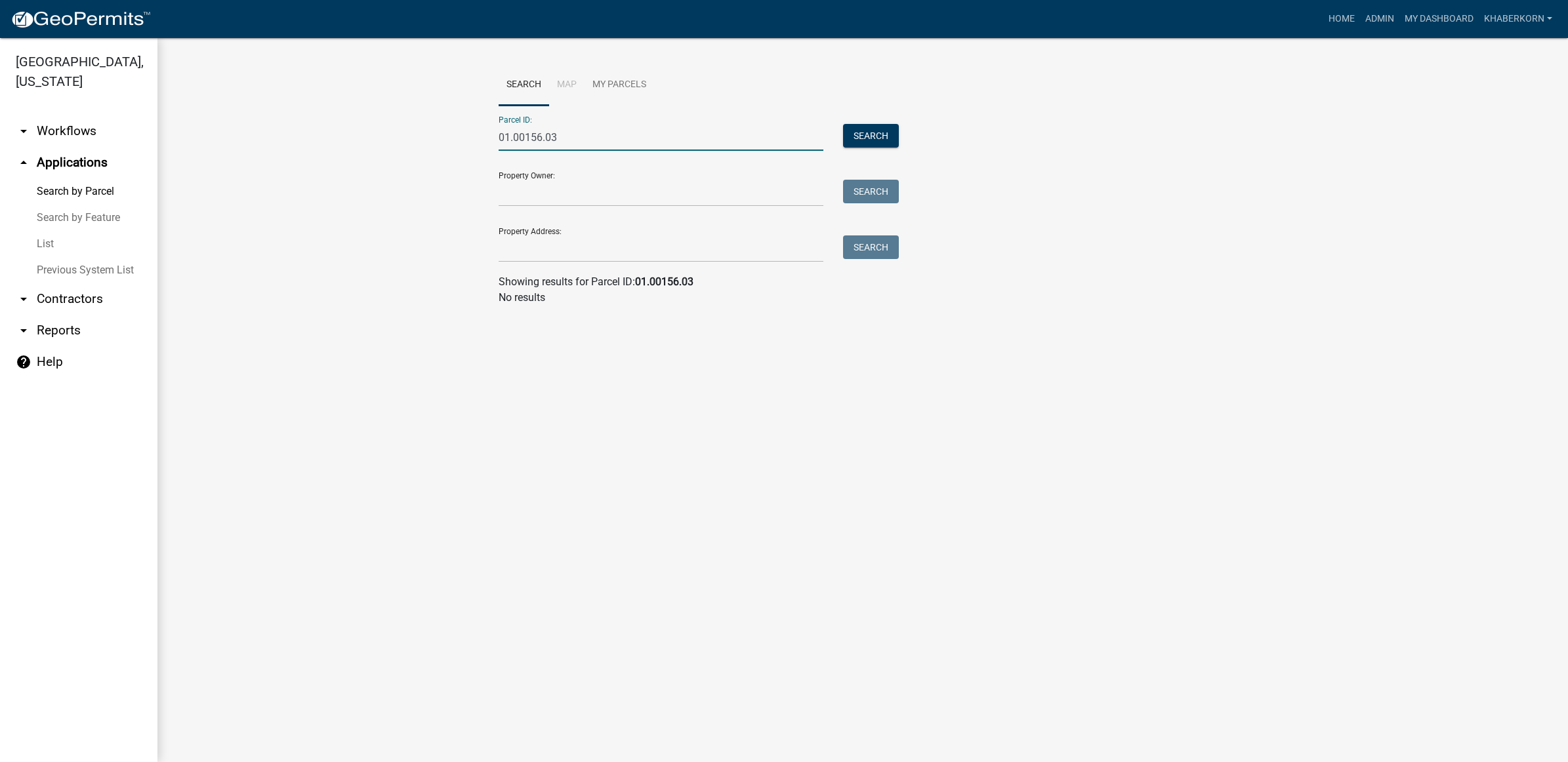
click at [494, 139] on div "01.00156.03" at bounding box center [661, 138] width 344 height 27
click at [499, 138] on input "01.00156.03" at bounding box center [661, 138] width 325 height 27
click at [890, 129] on button "Search" at bounding box center [871, 135] width 56 height 24
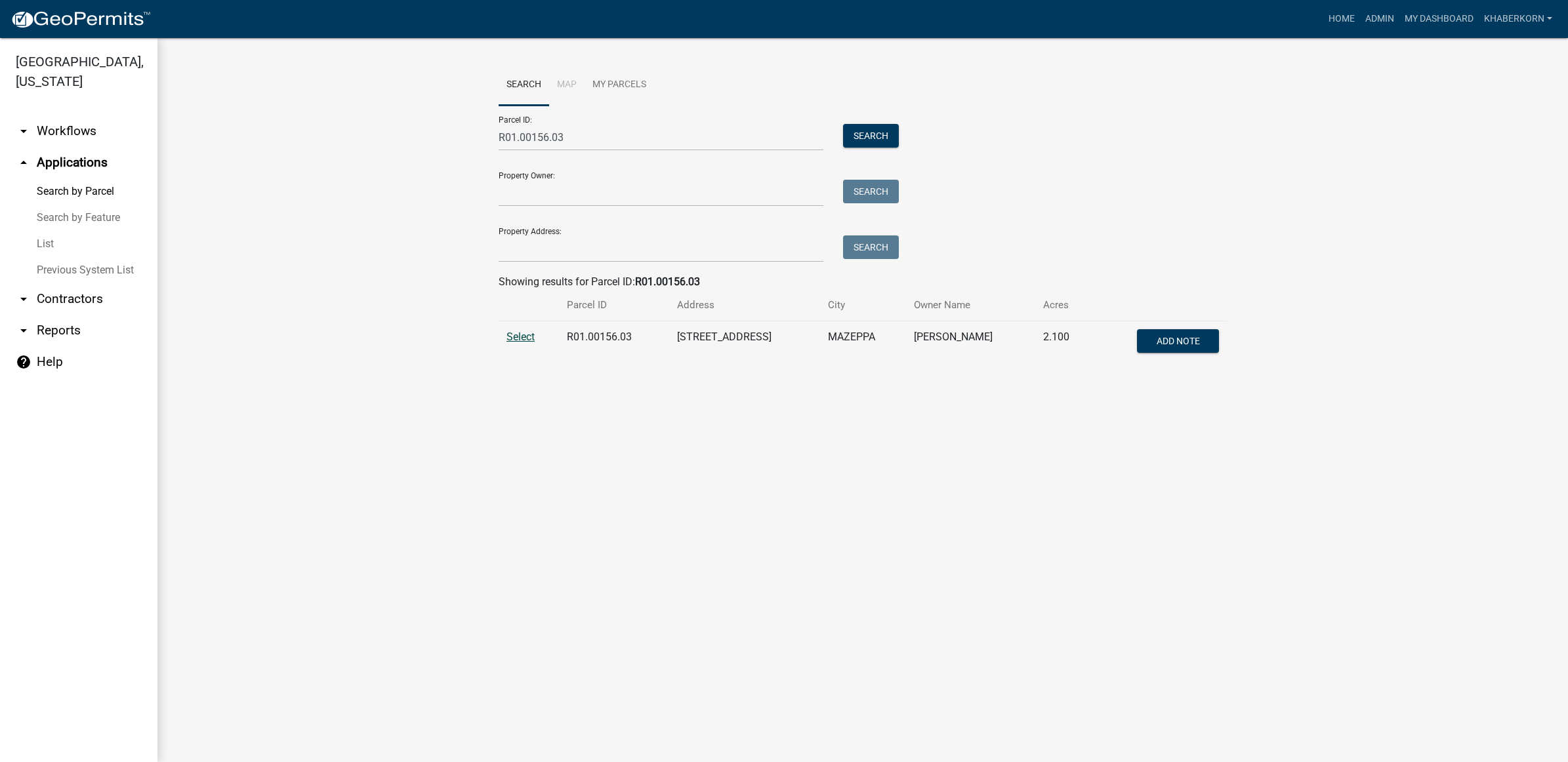
click at [526, 332] on span "Select" at bounding box center [520, 336] width 28 height 12
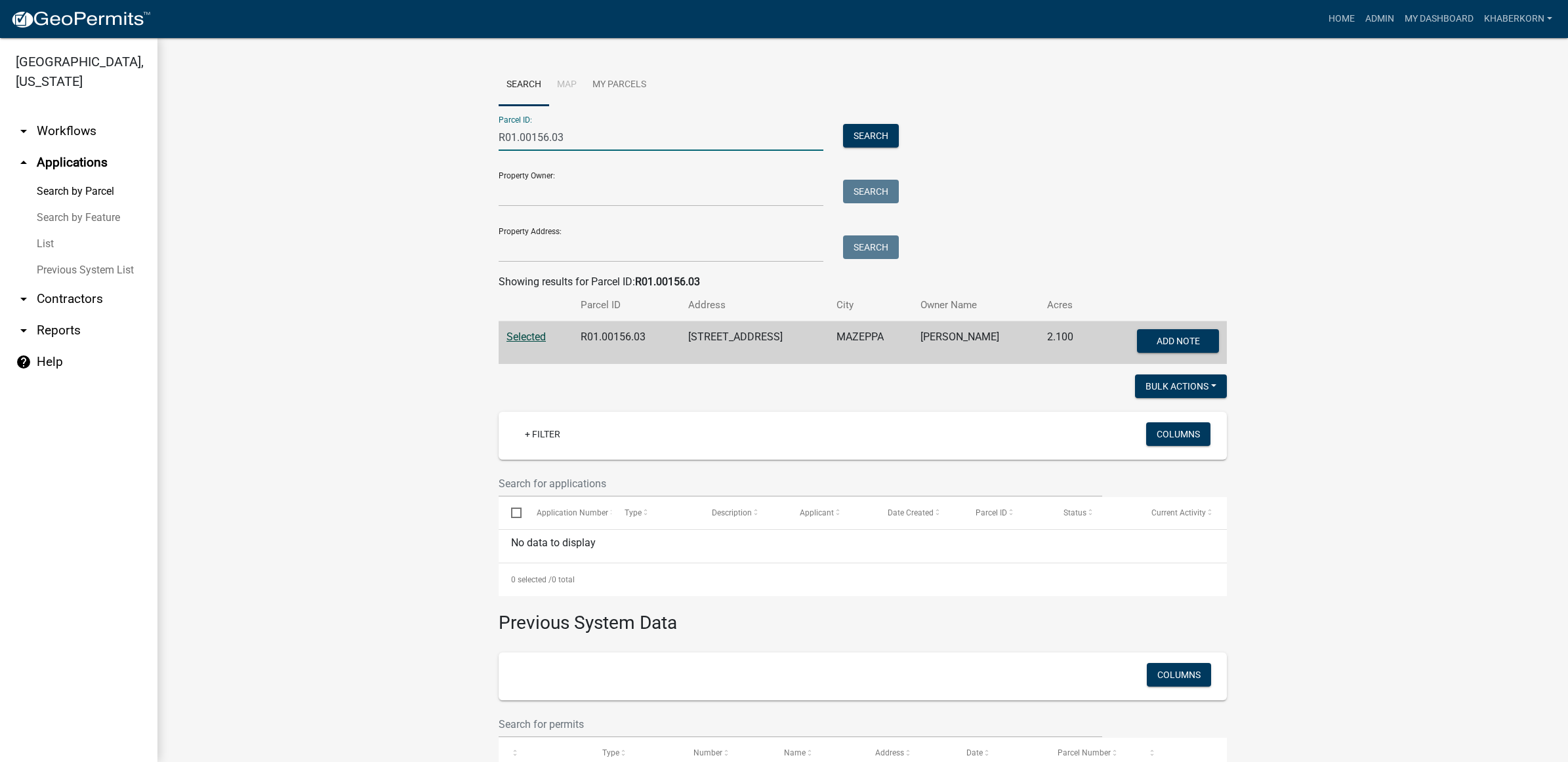
drag, startPoint x: 570, startPoint y: 133, endPoint x: 486, endPoint y: 136, distance: 84.1
click at [488, 136] on div "R01.00156.03" at bounding box center [661, 138] width 344 height 27
type input "R01.00308.00"
click at [857, 139] on button "Search" at bounding box center [871, 135] width 56 height 24
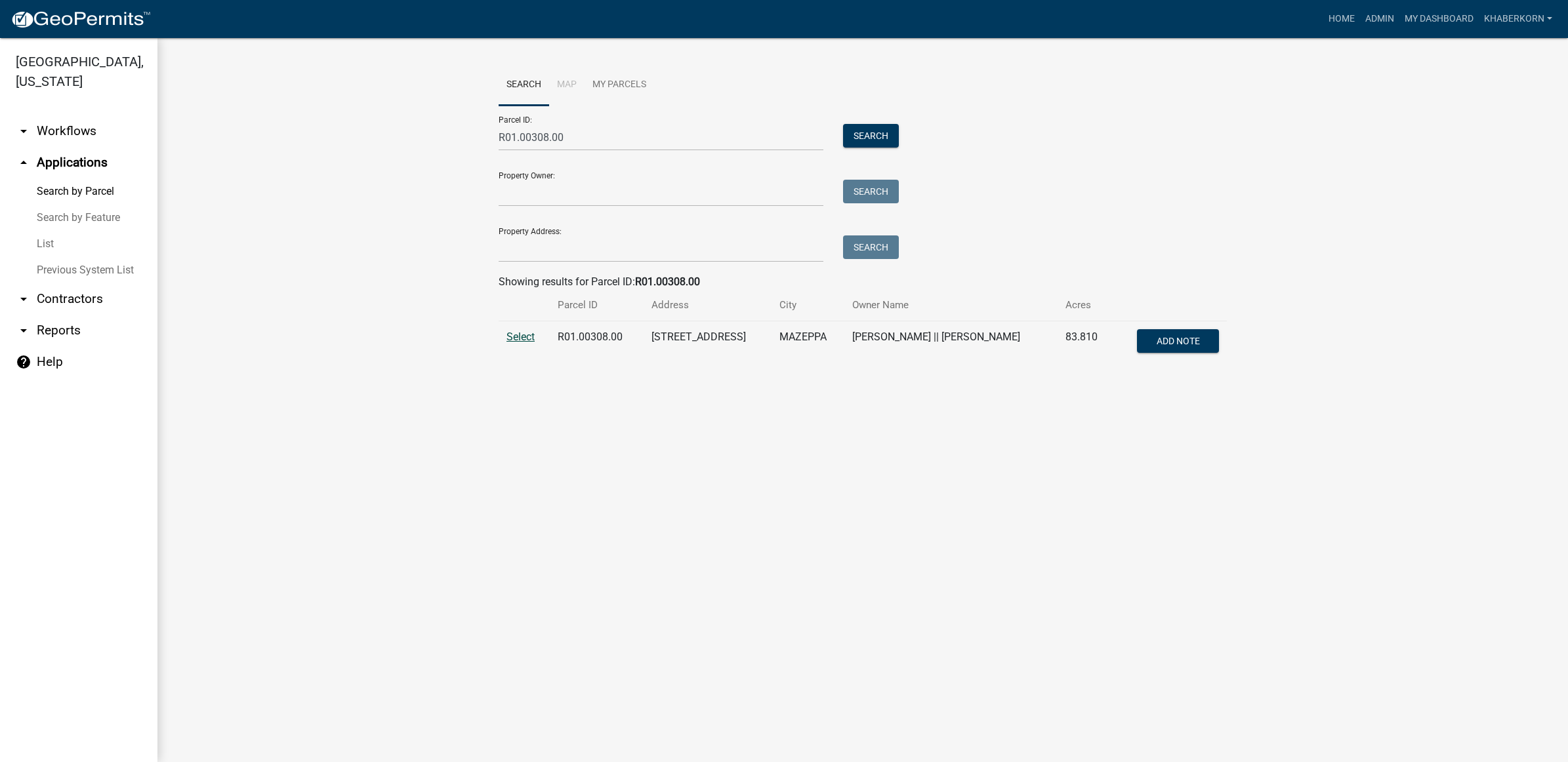
click at [515, 336] on span "Select" at bounding box center [520, 336] width 28 height 12
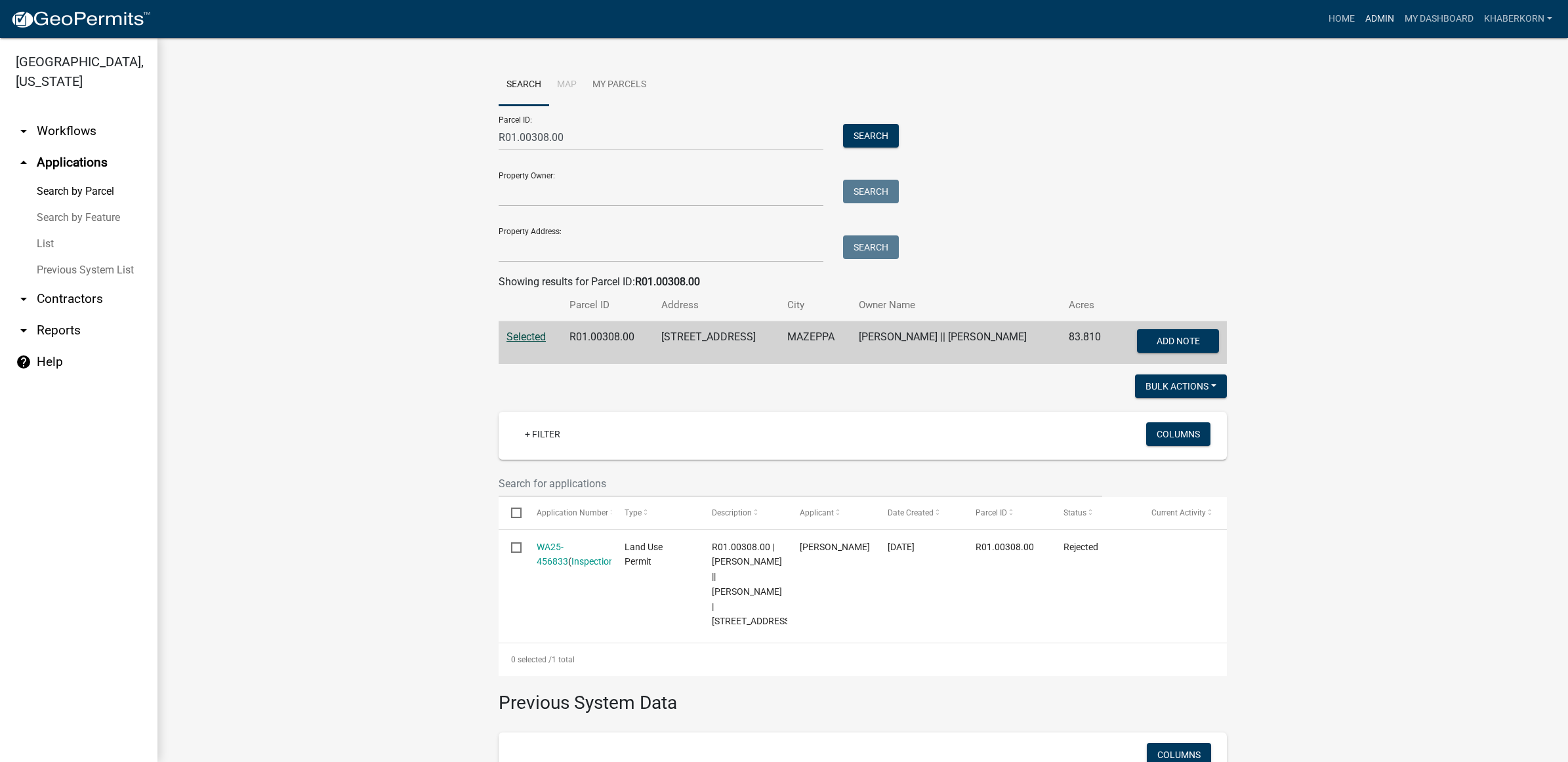
click at [1372, 27] on link "Admin" at bounding box center [1379, 19] width 39 height 25
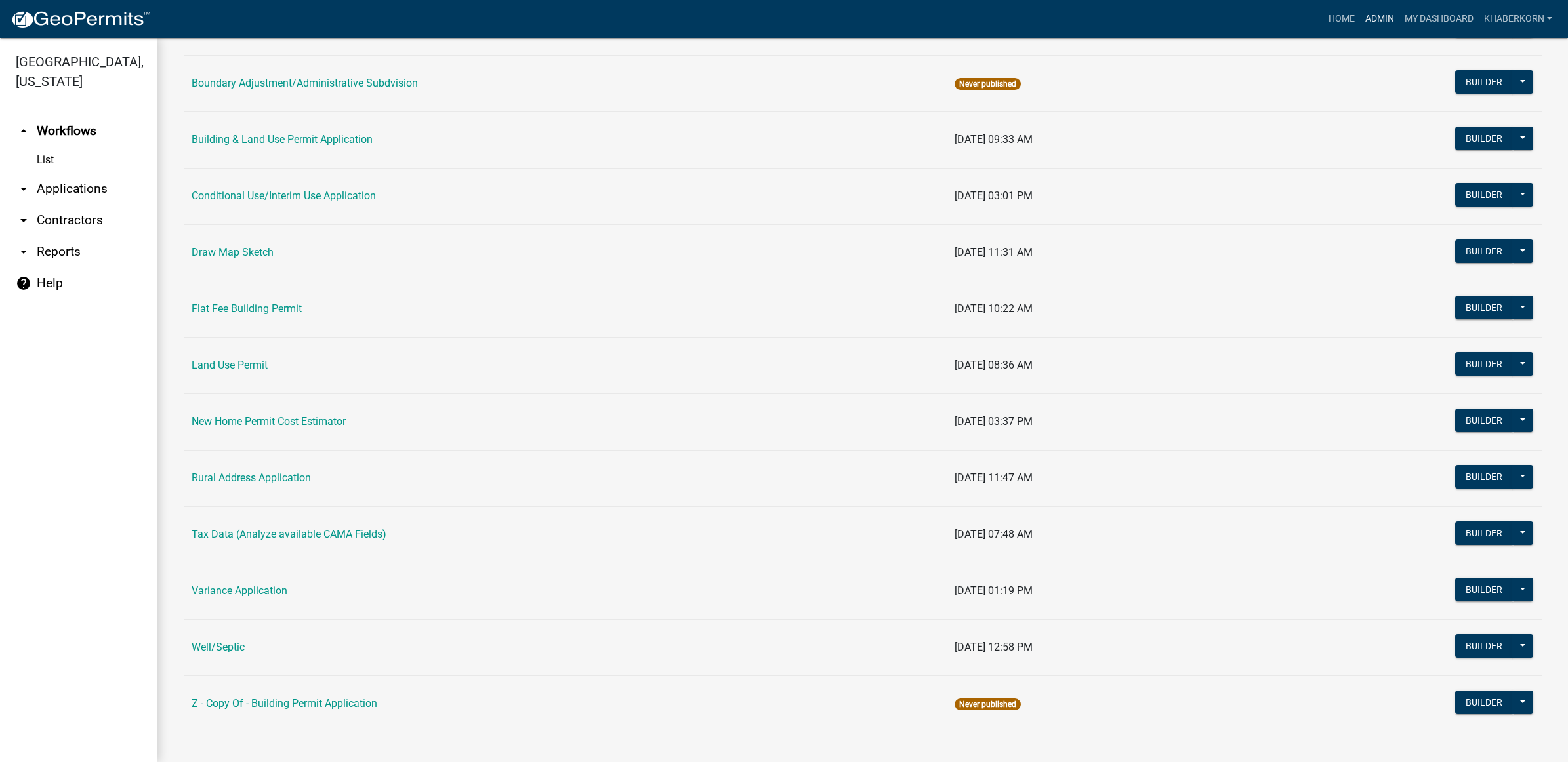
scroll to position [179, 0]
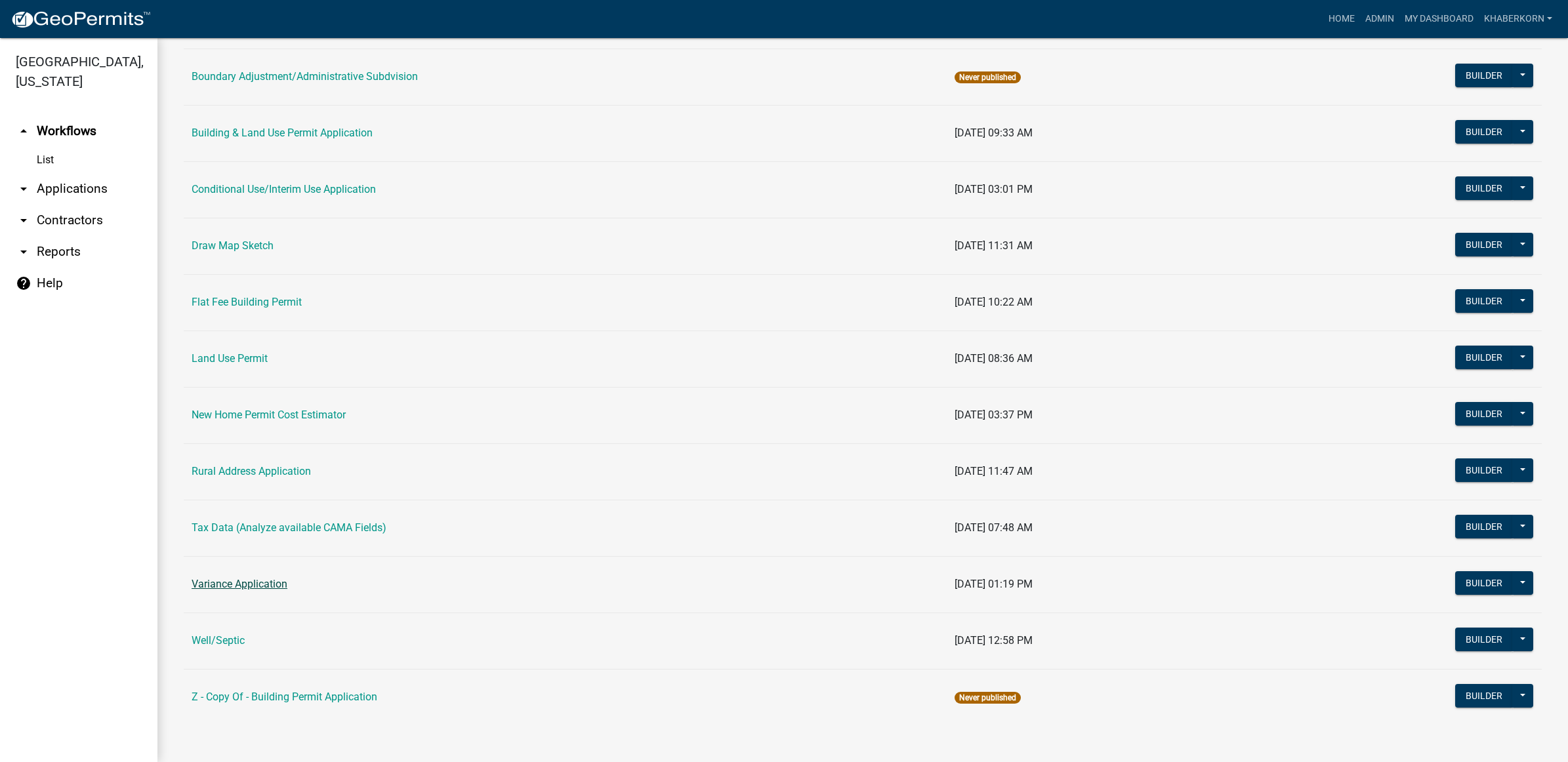
click at [250, 585] on link "Variance Application" at bounding box center [240, 584] width 96 height 12
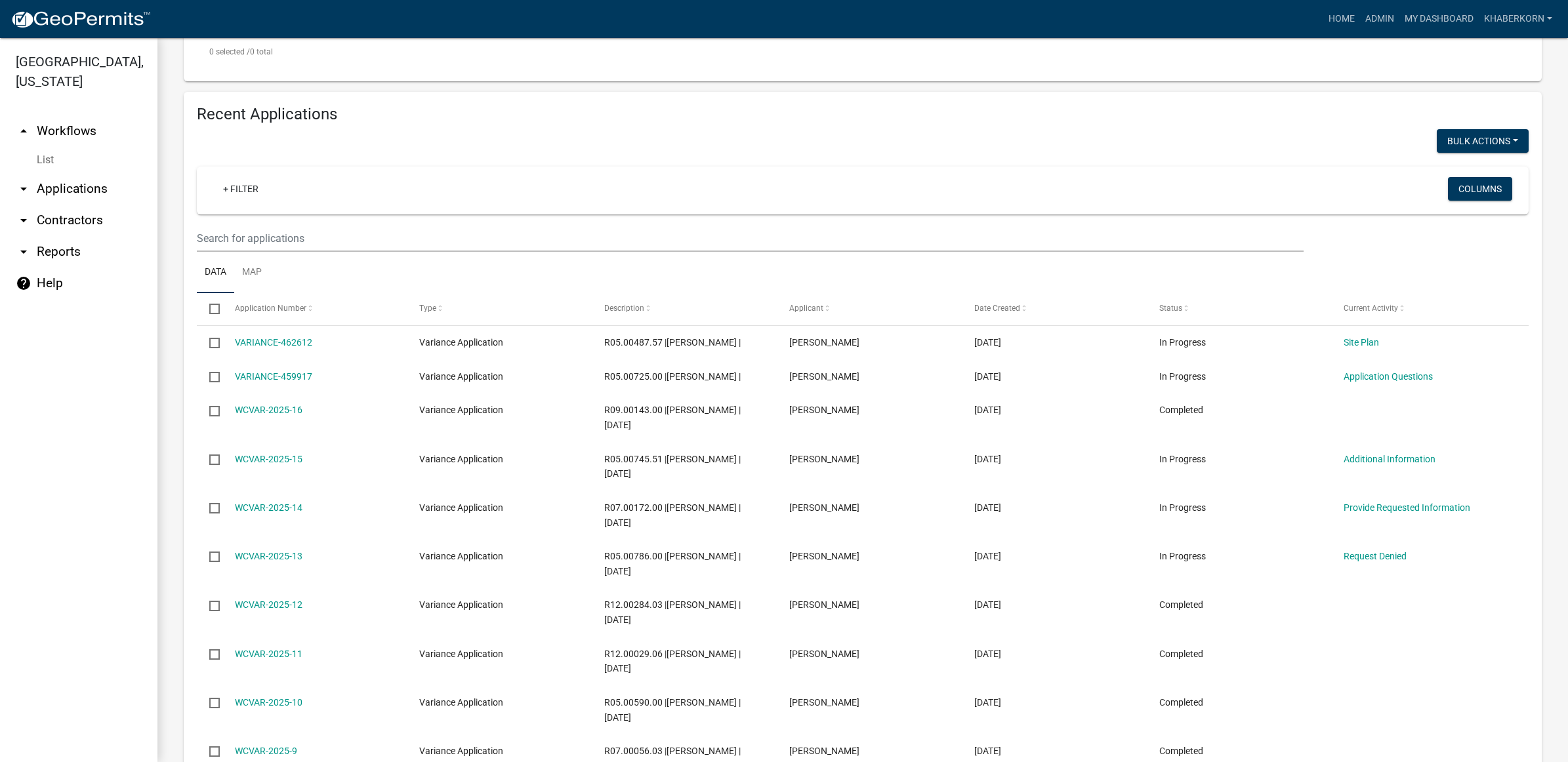
scroll to position [410, 0]
